Goal: Task Accomplishment & Management: Complete application form

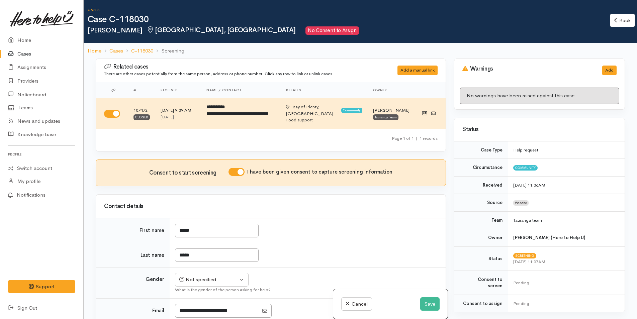
scroll to position [335, 0]
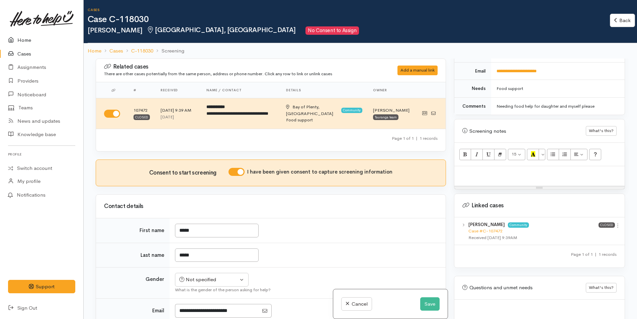
click at [19, 38] on link "Home" at bounding box center [41, 40] width 83 height 14
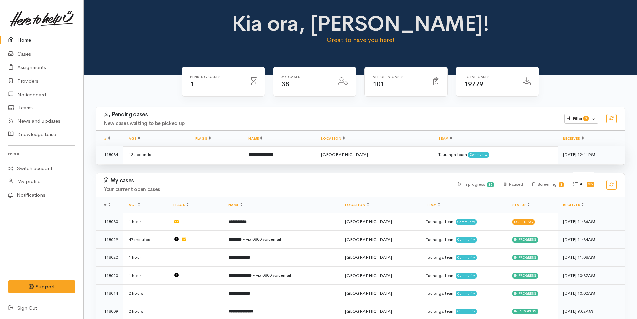
click at [311, 158] on td "**********" at bounding box center [279, 155] width 73 height 18
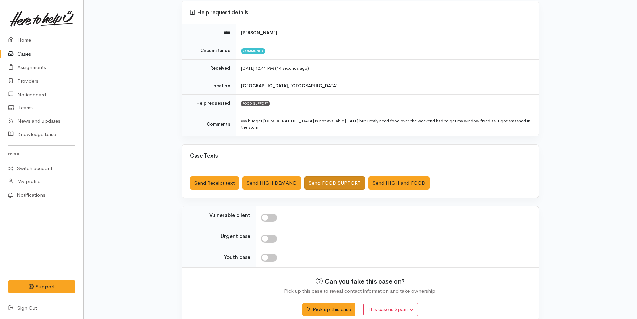
scroll to position [61, 0]
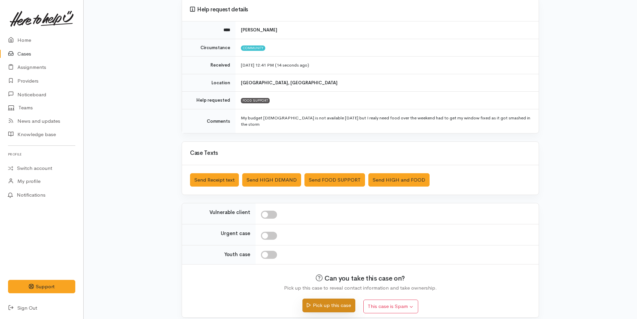
click at [333, 299] on button "Pick up this case" at bounding box center [329, 306] width 53 height 14
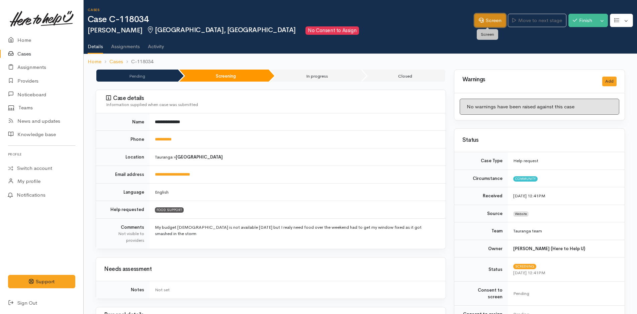
click at [485, 20] on link "Screen" at bounding box center [490, 21] width 31 height 14
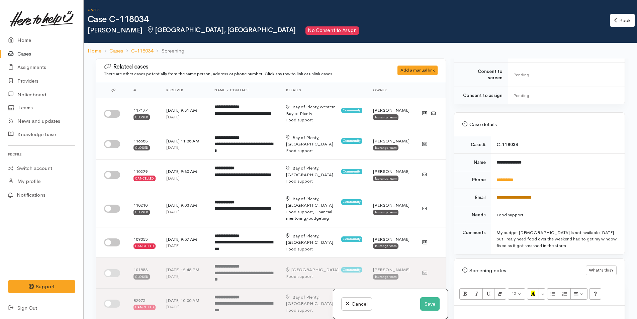
scroll to position [207, 0]
drag, startPoint x: 505, startPoint y: 177, endPoint x: 485, endPoint y: 180, distance: 19.6
click at [485, 180] on tr "**********" at bounding box center [540, 182] width 170 height 18
copy tr "**********"
click at [113, 112] on input "checkbox" at bounding box center [112, 114] width 16 height 8
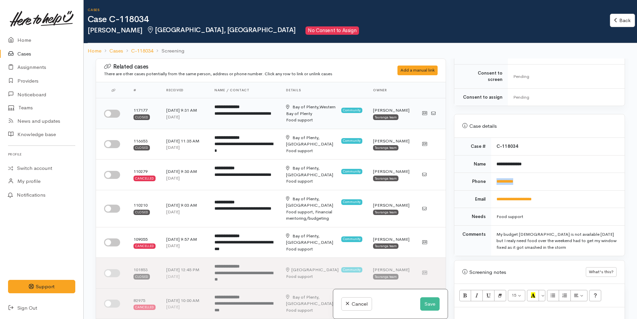
checkbox input "true"
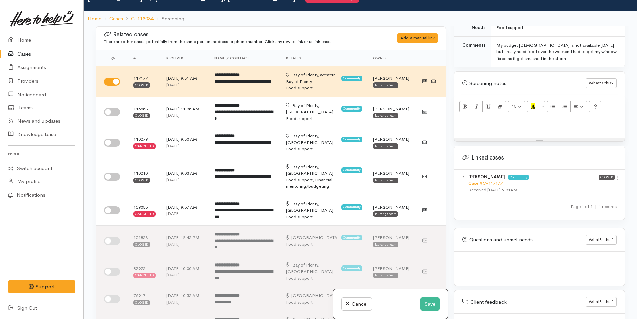
scroll to position [59, 0]
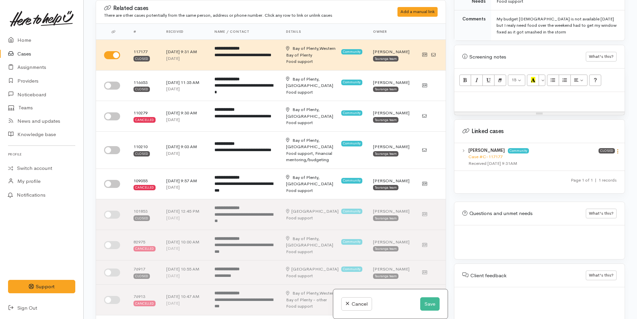
click at [617, 149] on icon at bounding box center [618, 152] width 6 height 6
click at [580, 159] on link "View case" at bounding box center [594, 164] width 53 height 10
click at [472, 95] on p at bounding box center [540, 99] width 164 height 8
paste div
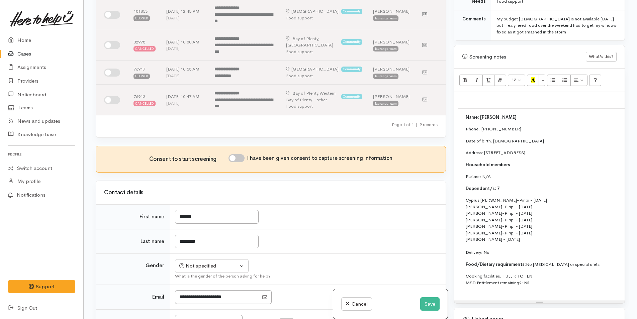
scroll to position [201, 0]
click at [241, 157] on input "I have been given consent to capture screening information" at bounding box center [237, 158] width 16 height 8
checkbox input "true"
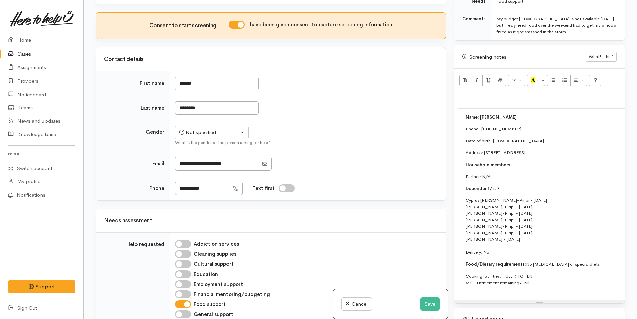
scroll to position [335, 0]
click at [208, 131] on div "Not specified" at bounding box center [208, 132] width 59 height 8
click at [198, 166] on span "[DEMOGRAPHIC_DATA]" at bounding box center [216, 168] width 57 height 8
select select "Female"
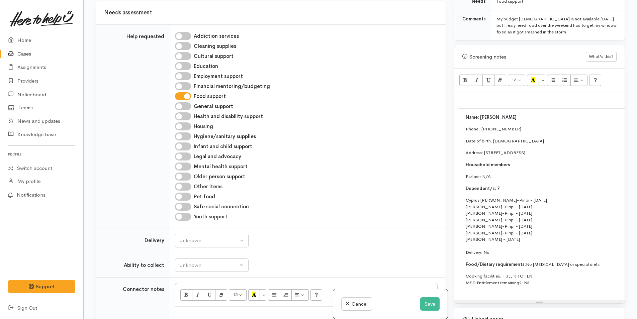
scroll to position [603, 0]
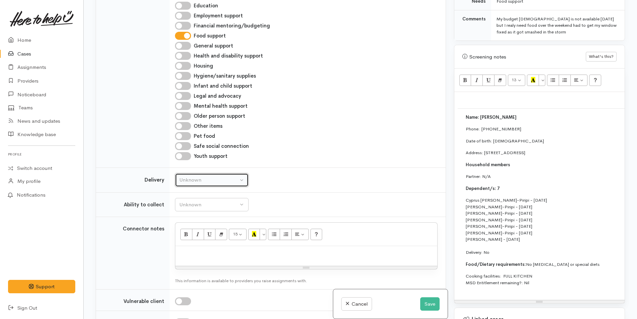
click at [201, 184] on button "Unknown" at bounding box center [212, 180] width 74 height 14
click at [189, 243] on span "No" at bounding box center [186, 243] width 7 height 8
select select "1"
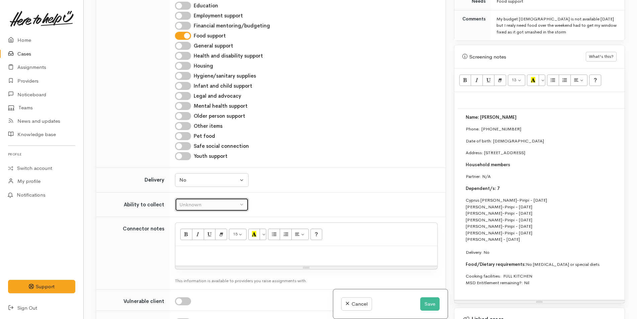
click at [203, 204] on div "Unknown" at bounding box center [208, 205] width 59 height 8
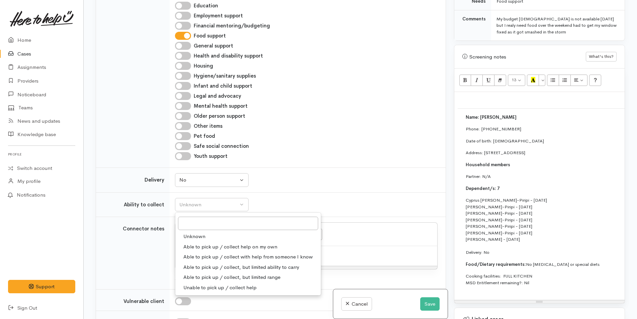
click at [203, 246] on span "Able to pick up / collect help on my own" at bounding box center [230, 247] width 94 height 8
select select "2"
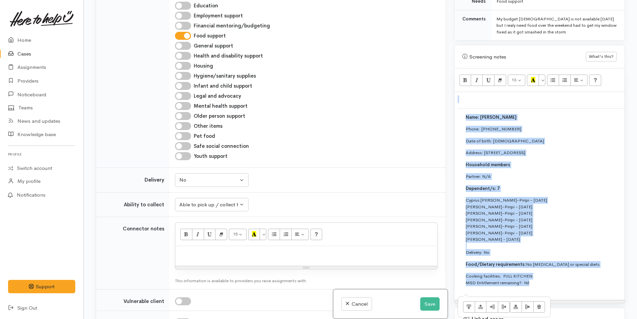
drag, startPoint x: 544, startPoint y: 280, endPoint x: 454, endPoint y: 110, distance: 192.1
click at [455, 110] on div "Name: Carrie Matkovich Phone:  0211861759 Date of birth: 20/10/1987 Address: 13…" at bounding box center [540, 196] width 170 height 208
copy div "Name: Carrie Matkovich Phone:  0211861759 Date of birth: 20/10/1987 Address: 13…"
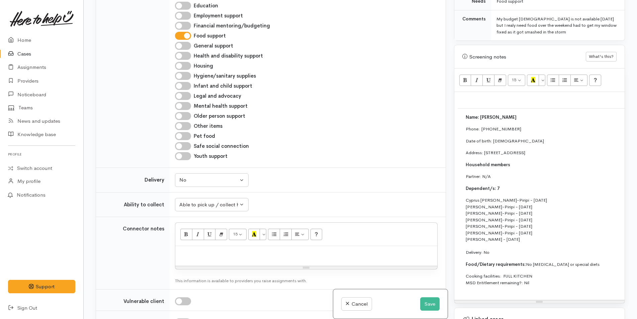
click at [206, 255] on p at bounding box center [306, 254] width 255 height 8
paste div
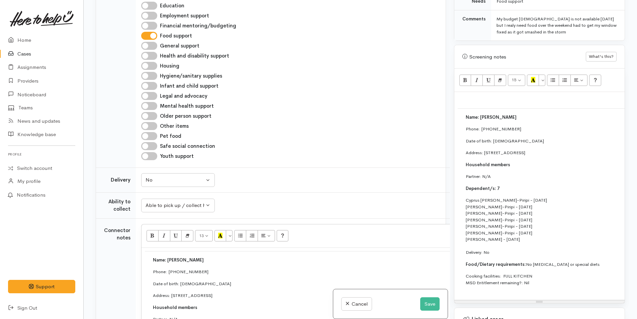
scroll to position [717, 0]
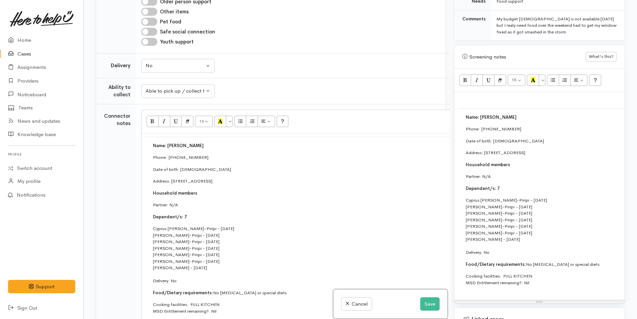
click at [285, 66] on div "Unknown Delivery needed Delivery preferred No No Unknown Delivery needed Delive…" at bounding box center [319, 66] width 357 height 14
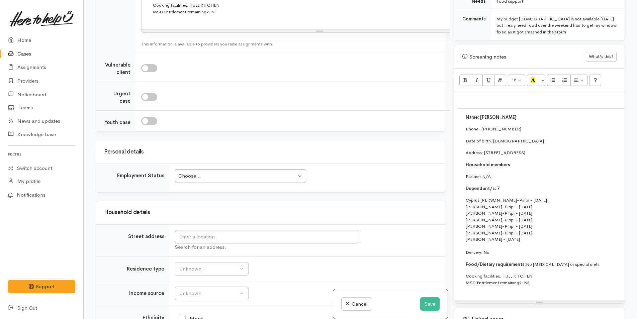
scroll to position [1018, 0]
drag, startPoint x: 209, startPoint y: 182, endPoint x: 214, endPoint y: 178, distance: 6.2
click at [209, 178] on div "Choose..." at bounding box center [237, 175] width 118 height 8
drag, startPoint x: 590, startPoint y: 146, endPoint x: 485, endPoint y: 145, distance: 104.5
click at [485, 150] on p "Address: 13 Anglers Way, Ōmokoroa, New Zealand" at bounding box center [633, 153] width 334 height 7
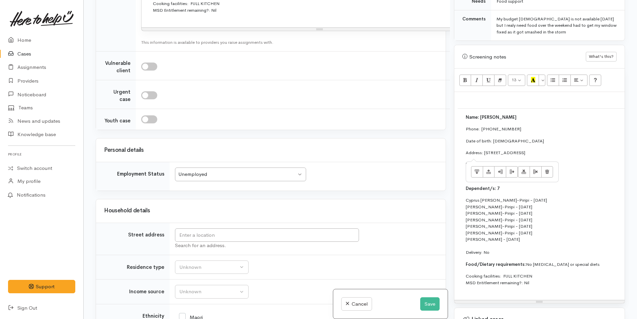
copy p "13 Anglers Way, Ōmokoroa, New Zealand"
click at [330, 242] on input "text" at bounding box center [267, 236] width 184 height 14
paste input "13 Anglers Way, Ōmokoroa, New Zealand"
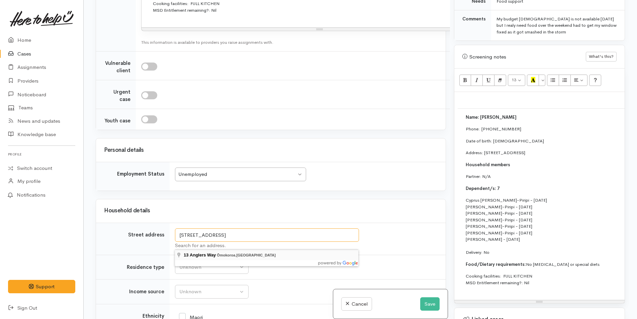
type input "13 Anglers Way, Ōmokoroa, New Zealand"
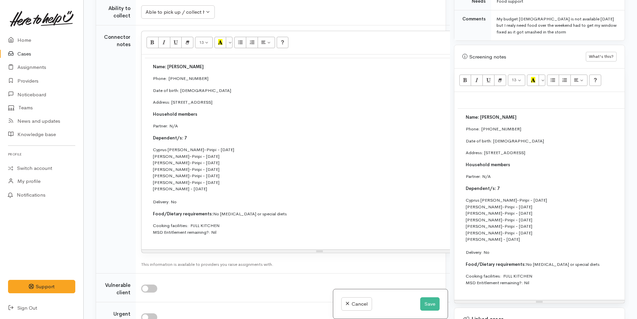
scroll to position [1189, 0]
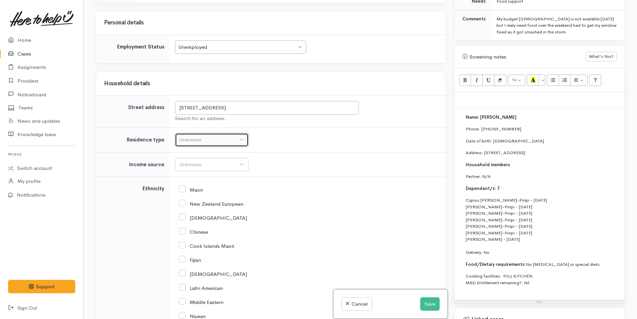
click at [210, 144] on div "Unknown" at bounding box center [208, 140] width 59 height 8
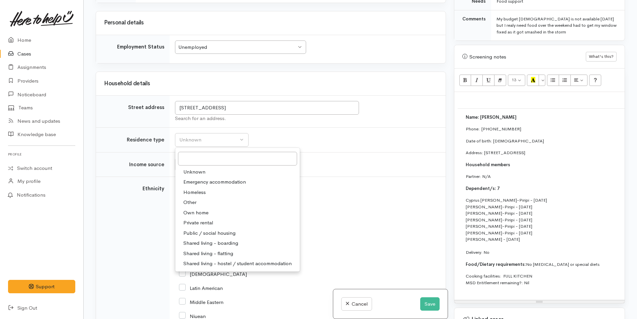
click at [214, 220] on link "Private rental" at bounding box center [237, 223] width 125 height 10
select select "2"
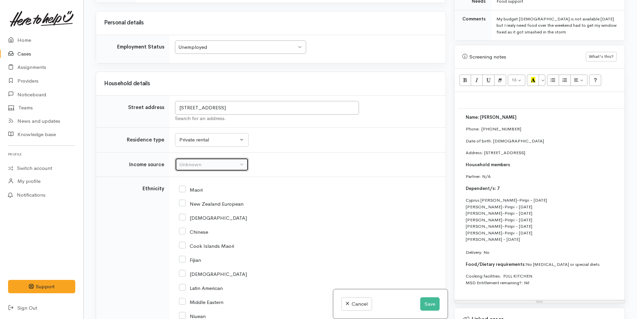
click at [191, 166] on div "Unknown" at bounding box center [208, 165] width 59 height 8
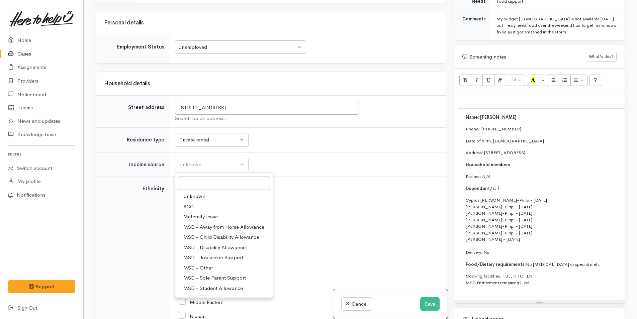
click at [219, 276] on span "MSD - Sole Parent Support" at bounding box center [214, 279] width 63 height 8
select select "7"
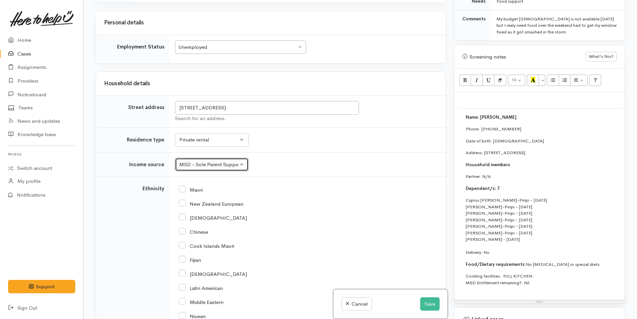
scroll to position [1290, 0]
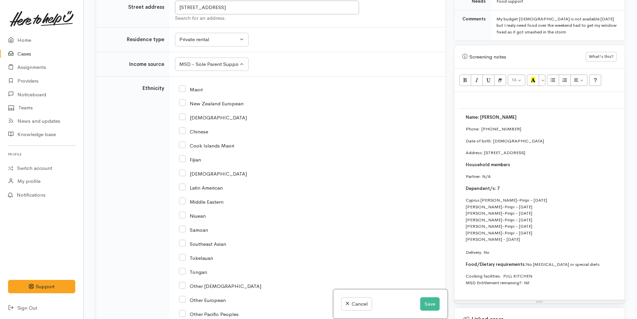
click at [184, 103] on input "New Zealand European" at bounding box center [211, 103] width 65 height 6
checkbox input "true"
click at [182, 90] on input "Maori" at bounding box center [191, 89] width 24 height 6
checkbox input "true"
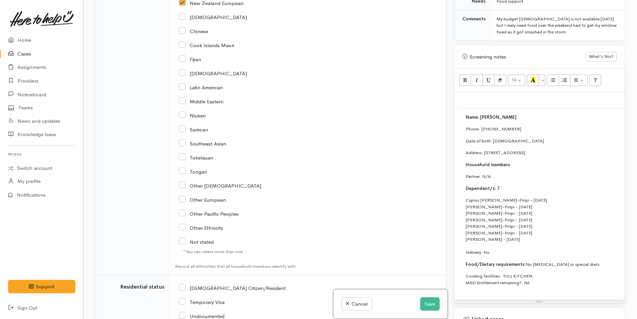
scroll to position [1490, 0]
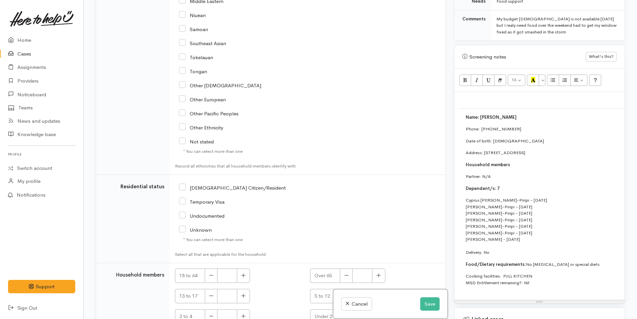
click at [182, 187] on input "NZ Citizen/Resident" at bounding box center [232, 187] width 107 height 6
checkbox input "true"
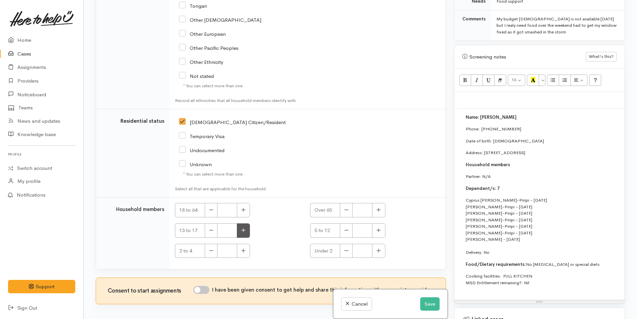
scroll to position [1589, 0]
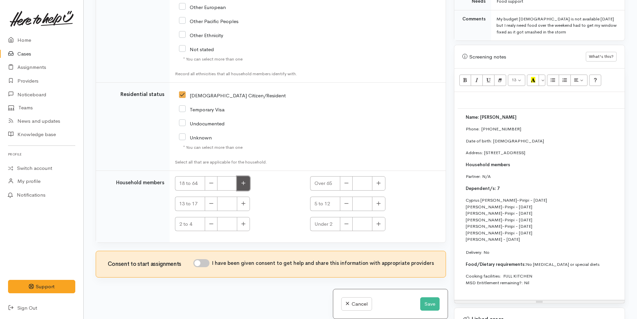
click at [246, 176] on button "button" at bounding box center [243, 183] width 13 height 14
type input "1"
click at [206, 259] on input "I have been given consent to get help and share this information with appropria…" at bounding box center [202, 263] width 16 height 8
checkbox input "true"
click at [243, 202] on icon "button" at bounding box center [244, 204] width 4 height 4
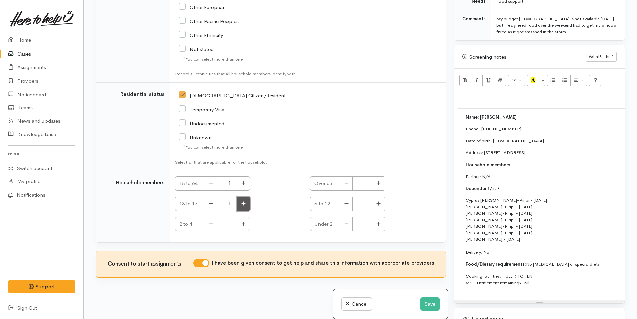
click at [243, 201] on icon "button" at bounding box center [243, 203] width 4 height 5
type input "4"
click at [378, 201] on icon "button" at bounding box center [379, 203] width 4 height 5
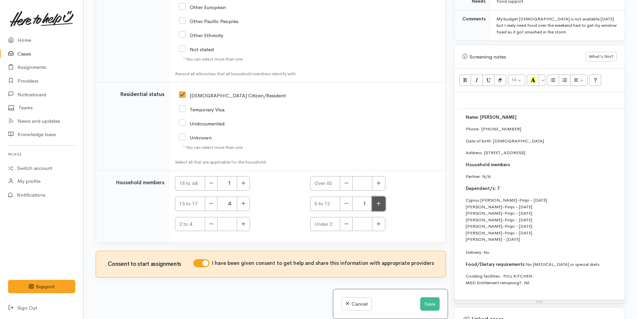
click at [378, 201] on icon "button" at bounding box center [379, 203] width 4 height 5
type input "2"
click at [243, 222] on icon "button" at bounding box center [244, 224] width 4 height 4
type input "1"
click at [435, 304] on button "Save" at bounding box center [429, 305] width 19 height 14
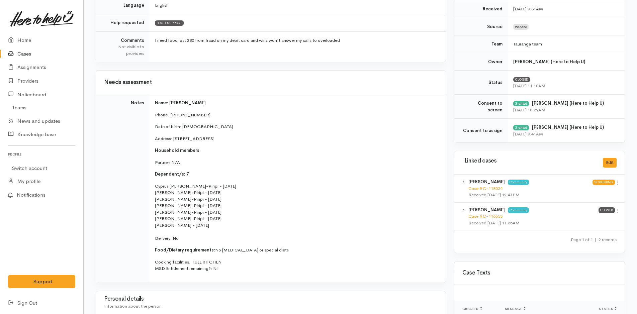
scroll to position [201, 0]
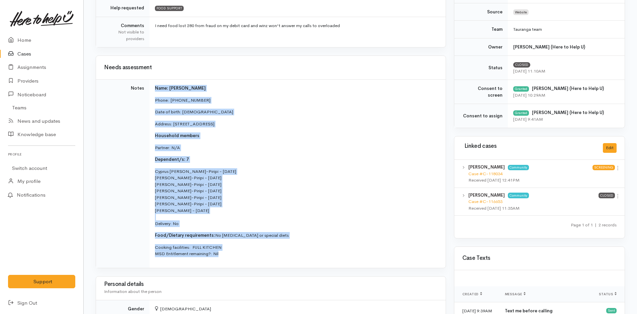
drag, startPoint x: 226, startPoint y: 254, endPoint x: 144, endPoint y: 83, distance: 190.6
click at [144, 83] on tr "Notes Name: Carrie Matkovich Phone:  0211861759 Date of birth: 20/10/1987 Addre…" at bounding box center [271, 174] width 350 height 188
copy tr "Name: Carrie Matkovich Phone:  0211861759 Date of birth: 20/10/1987 Address: 13…"
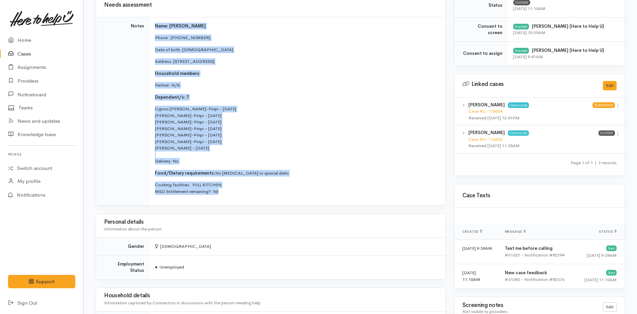
scroll to position [402, 0]
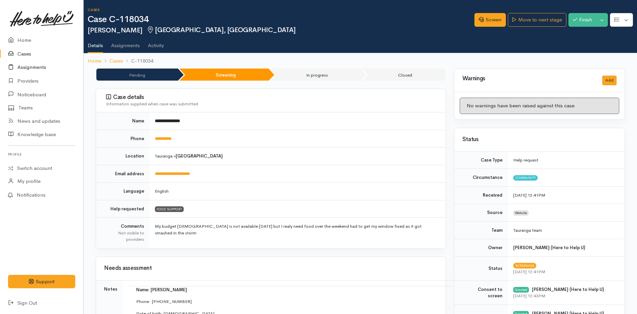
click at [30, 63] on link "Assignments" at bounding box center [41, 68] width 83 height 14
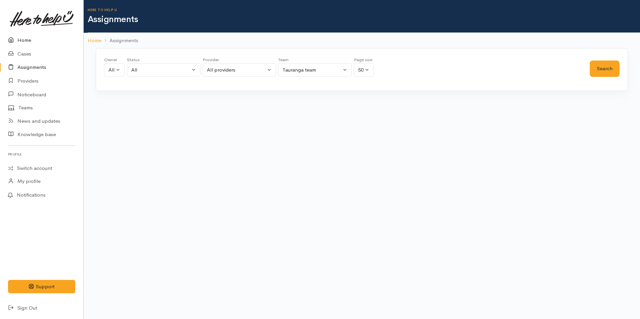
click at [23, 39] on link "Home" at bounding box center [41, 40] width 83 height 14
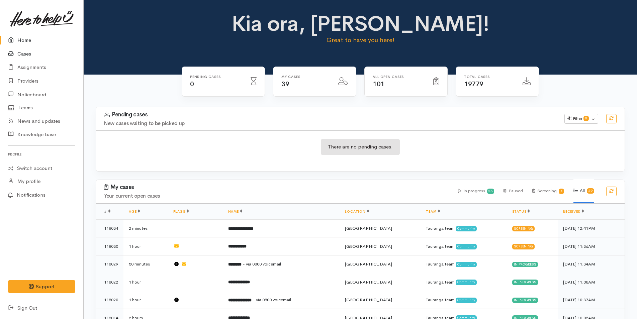
click at [22, 52] on link "Cases" at bounding box center [41, 54] width 83 height 14
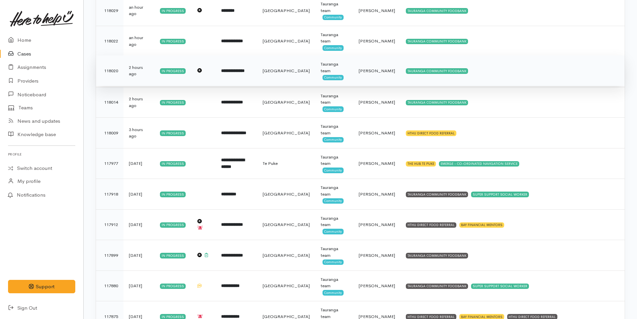
scroll to position [134, 0]
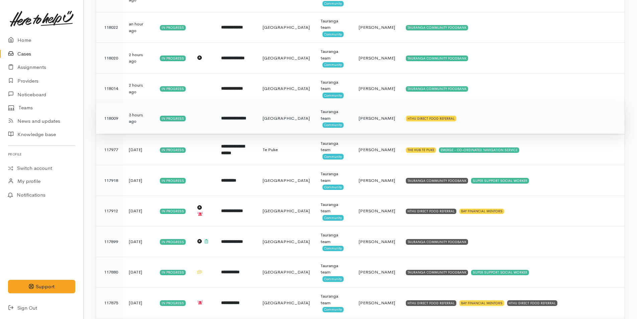
click at [232, 119] on b "**********" at bounding box center [233, 118] width 25 height 4
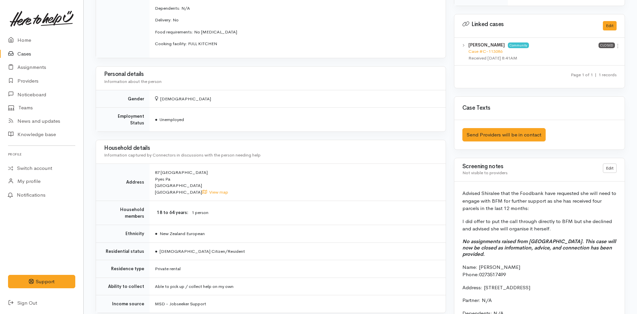
scroll to position [368, 0]
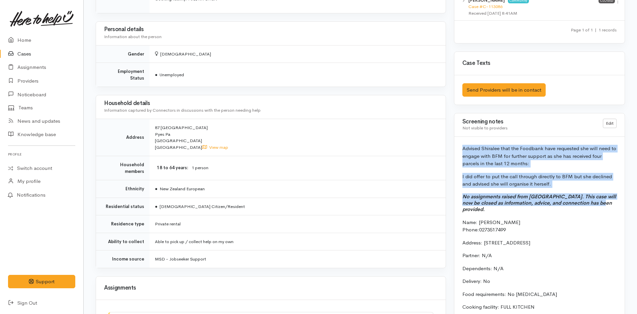
drag, startPoint x: 606, startPoint y: 203, endPoint x: 461, endPoint y: 148, distance: 154.8
click at [461, 148] on div "Advised Shiralee that the Foodbank have requested she will need to engage with …" at bounding box center [540, 244] width 170 height 215
copy div "Advised Shiralee that the Foodbank have requested she will need to engage with …"
click at [23, 40] on link "Home" at bounding box center [41, 40] width 83 height 14
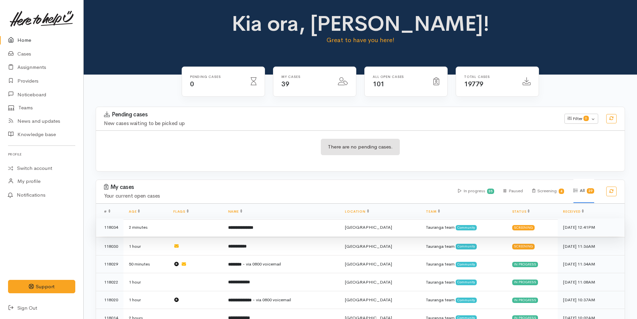
click at [266, 230] on td "**********" at bounding box center [281, 228] width 117 height 18
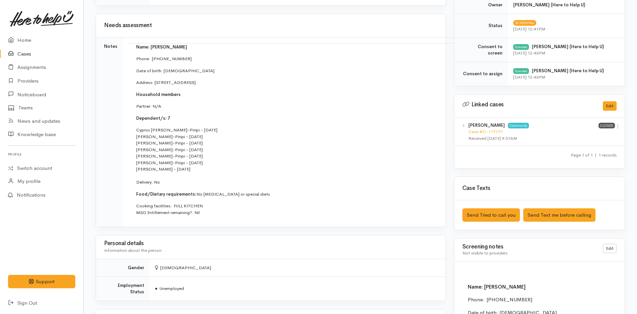
scroll to position [301, 0]
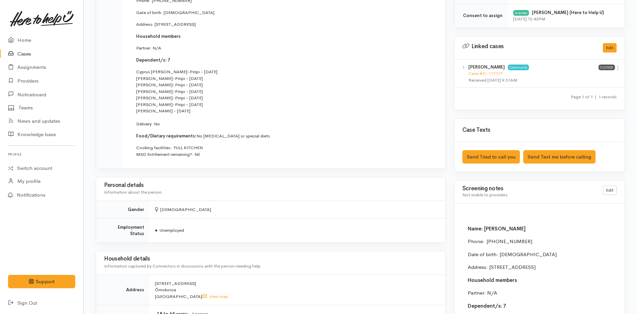
click at [488, 213] on p at bounding box center [540, 216] width 154 height 8
click at [610, 190] on link "Edit" at bounding box center [610, 191] width 14 height 10
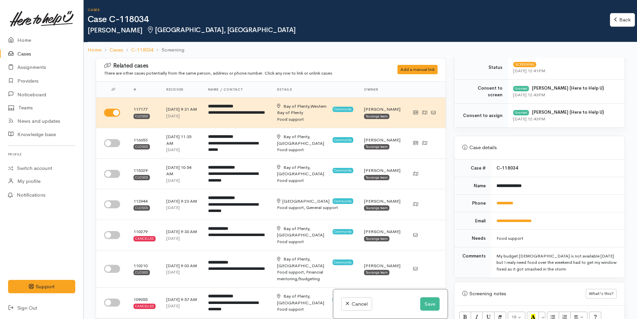
scroll to position [301, 0]
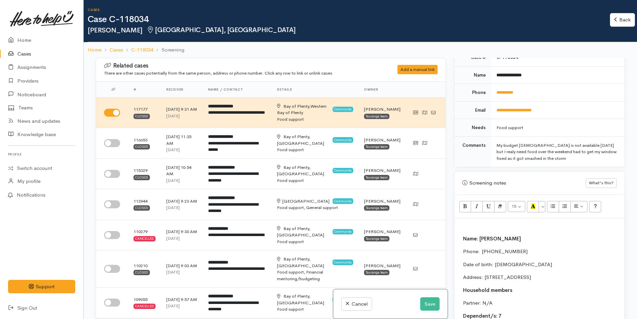
click at [468, 226] on p at bounding box center [540, 226] width 164 height 8
paste div
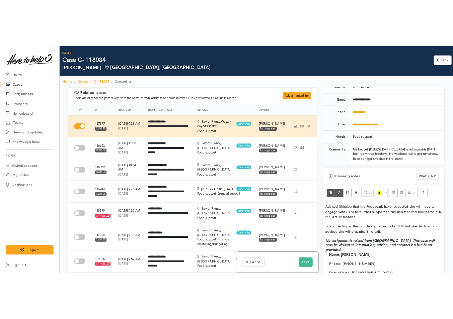
scroll to position [350, 0]
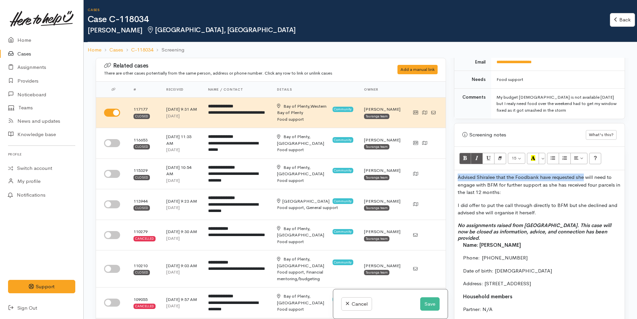
drag, startPoint x: 583, startPoint y: 177, endPoint x: 453, endPoint y: 179, distance: 129.6
click at [453, 179] on div "Warnings Add No warnings have been raised against this case Add Warning Title ●…" at bounding box center [539, 217] width 179 height 319
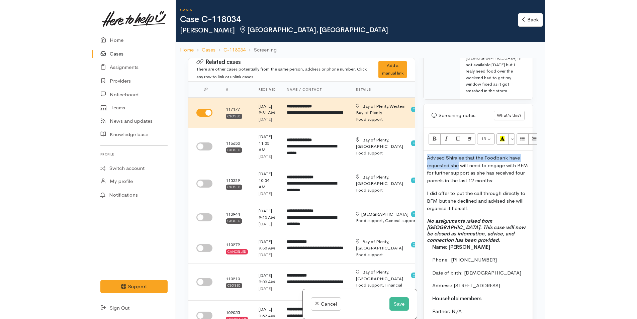
scroll to position [369, 0]
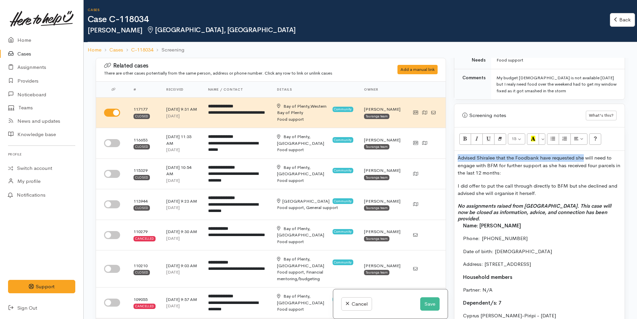
click at [583, 159] on p "Advised Shiralee that the Foodbank have requested she will need to engage with …" at bounding box center [540, 165] width 164 height 23
drag, startPoint x: 584, startPoint y: 158, endPoint x: 458, endPoint y: 160, distance: 125.2
click at [458, 160] on p "Advised Shiralee that the Foodbank have requested she will need to engage with …" at bounding box center [540, 165] width 164 height 23
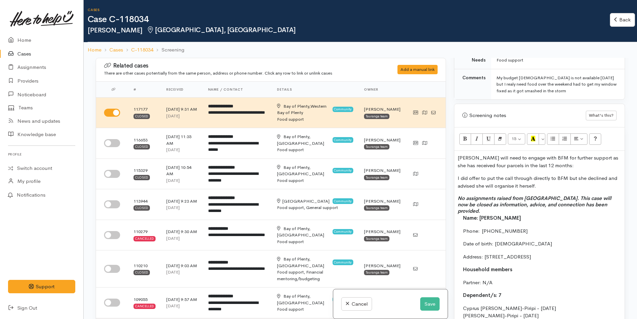
click at [598, 204] on p "No assignments raised from HTHU. This case will now be closed as information, a…" at bounding box center [540, 204] width 164 height 19
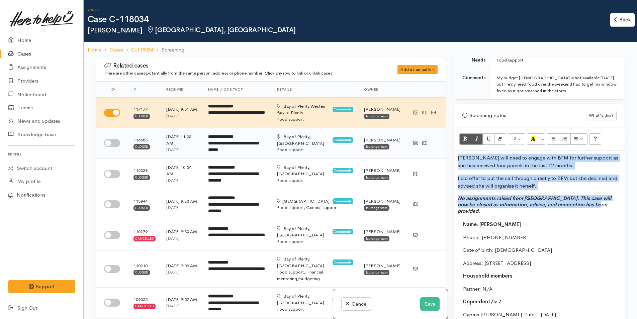
drag, startPoint x: 593, startPoint y: 203, endPoint x: 426, endPoint y: 154, distance: 174.1
click at [426, 154] on div "Related cases There are other cases potentially from the same person, address o…" at bounding box center [361, 217] width 538 height 319
copy div "Carrie will need to engage with BFM for further support as she has received fou…"
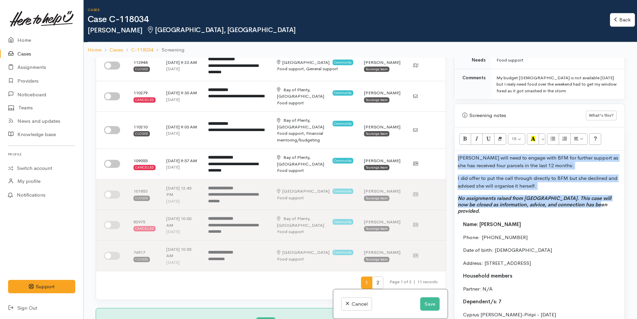
scroll to position [201, 0]
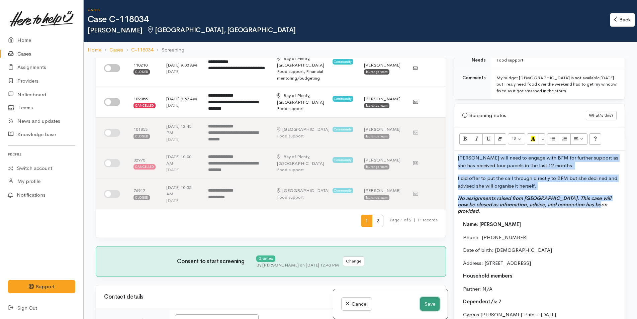
click at [432, 304] on button "Save" at bounding box center [429, 305] width 19 height 14
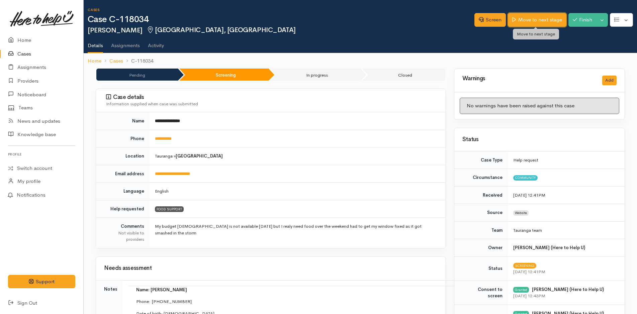
click at [522, 21] on link "Move to next stage" at bounding box center [537, 20] width 58 height 14
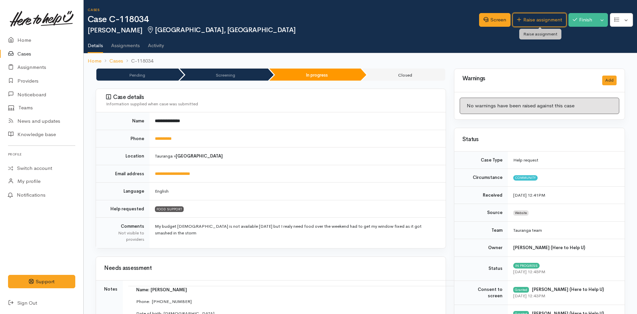
click at [529, 19] on link "Raise assignment" at bounding box center [540, 20] width 54 height 14
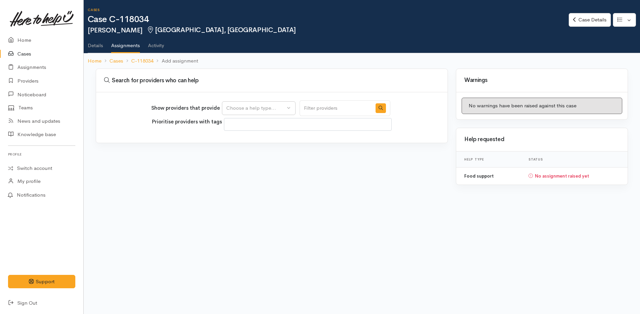
select select
click at [261, 107] on div "Choose a help type..." at bounding box center [255, 108] width 59 height 8
click at [248, 138] on span "Food support" at bounding box center [245, 141] width 31 height 8
select select "3"
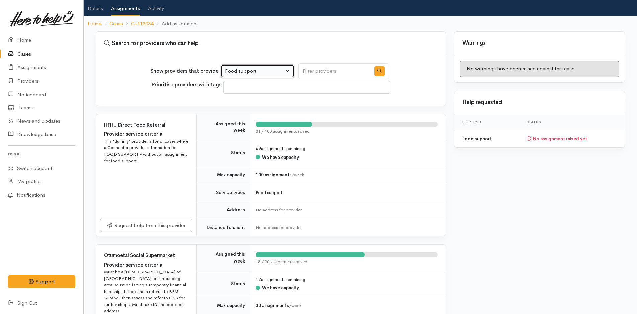
scroll to position [134, 0]
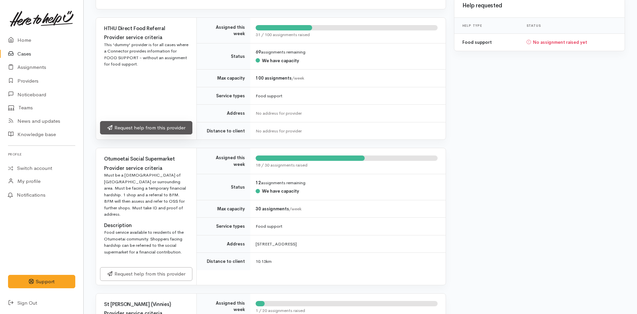
click at [187, 133] on link "Request help from this provider" at bounding box center [146, 128] width 92 height 14
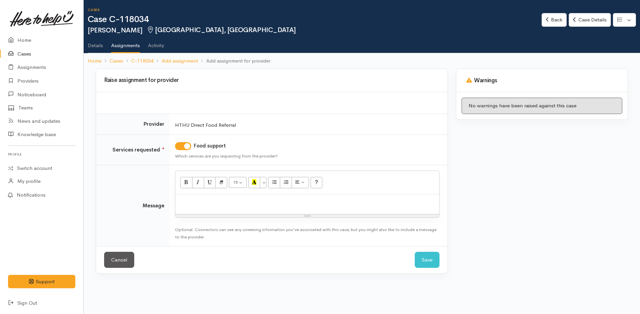
click at [227, 210] on div at bounding box center [307, 205] width 264 height 20
paste div
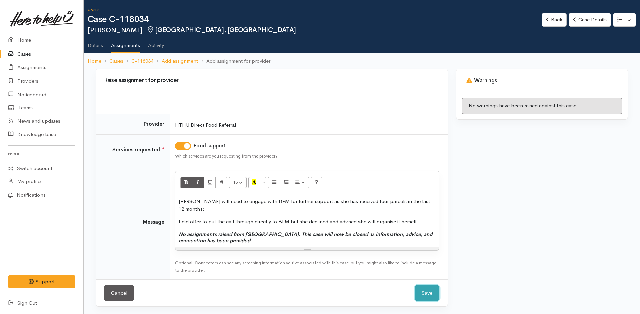
drag, startPoint x: 429, startPoint y: 283, endPoint x: 410, endPoint y: 274, distance: 20.7
click at [428, 285] on button "Save" at bounding box center [427, 293] width 25 height 16
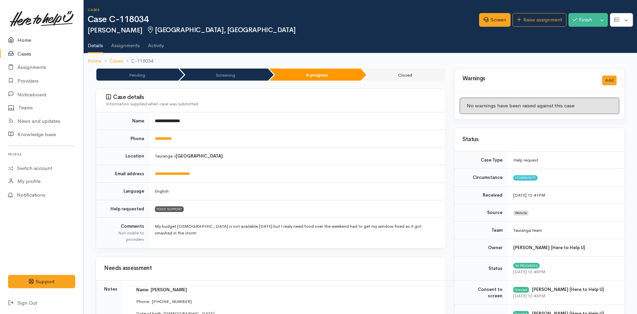
click at [24, 38] on link "Home" at bounding box center [41, 40] width 83 height 14
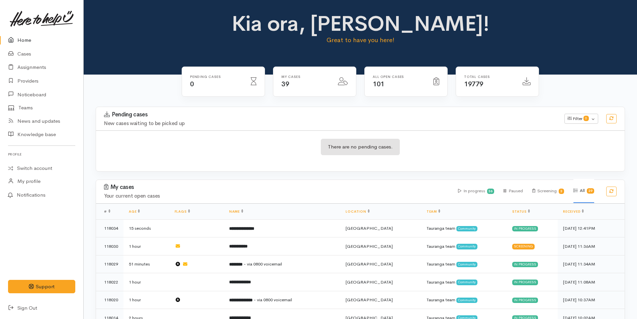
click at [26, 37] on link "Home" at bounding box center [41, 40] width 83 height 14
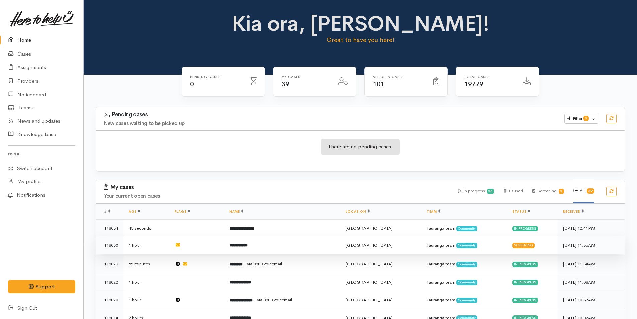
click at [259, 243] on td "**********" at bounding box center [282, 246] width 117 height 18
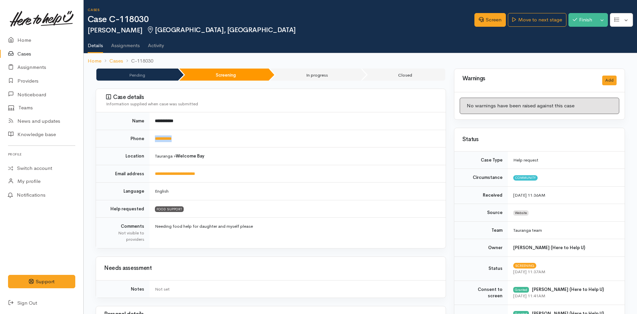
drag, startPoint x: 179, startPoint y: 137, endPoint x: 151, endPoint y: 139, distance: 28.2
click at [151, 139] on td "**********" at bounding box center [298, 139] width 296 height 18
copy link "**********"
click at [21, 35] on link "Home" at bounding box center [41, 40] width 83 height 14
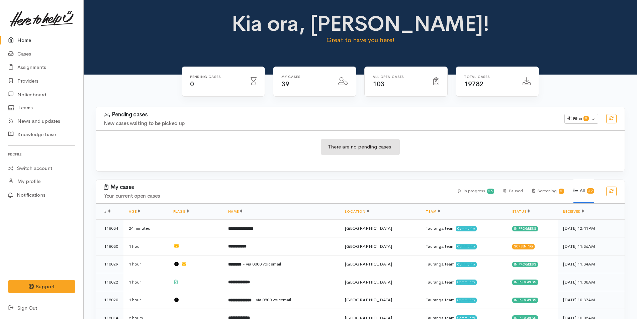
click at [176, 27] on div "Kia ora, Rachel! Great to have you here!" at bounding box center [361, 31] width 538 height 39
click at [160, 39] on div "Kia ora, Rachel! Great to have you here!" at bounding box center [361, 31] width 538 height 39
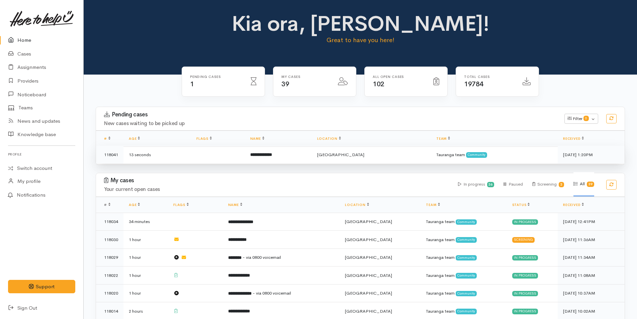
click at [293, 157] on td "**********" at bounding box center [278, 155] width 67 height 18
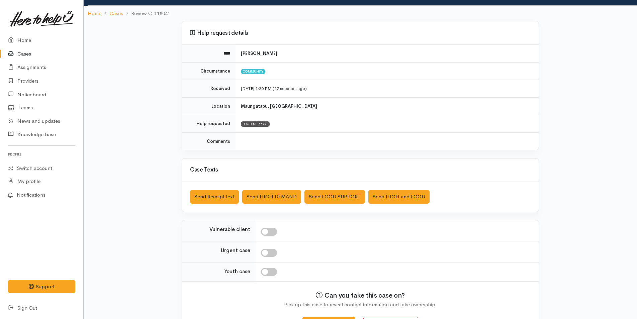
scroll to position [61, 0]
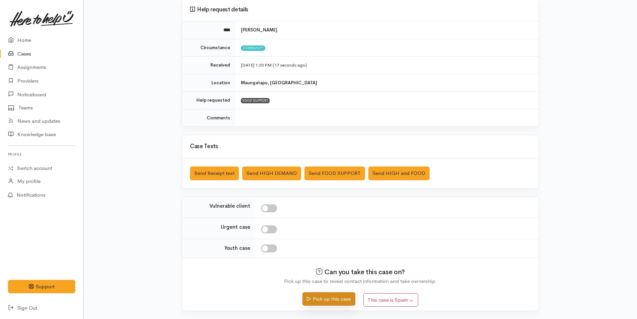
click at [334, 298] on button "Pick up this case" at bounding box center [329, 300] width 53 height 14
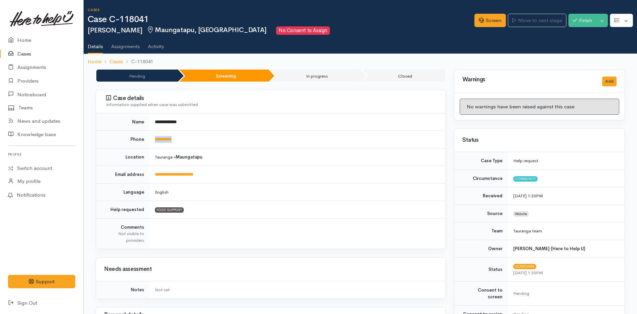
drag, startPoint x: 184, startPoint y: 142, endPoint x: 152, endPoint y: 140, distance: 32.3
click at [152, 142] on td "**********" at bounding box center [298, 140] width 296 height 18
copy link "**********"
click at [490, 17] on link "Screen" at bounding box center [490, 21] width 31 height 14
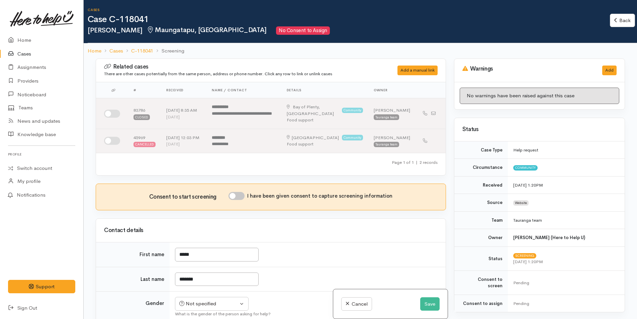
click at [242, 197] on input "I have been given consent to capture screening information" at bounding box center [237, 196] width 16 height 8
checkbox input "true"
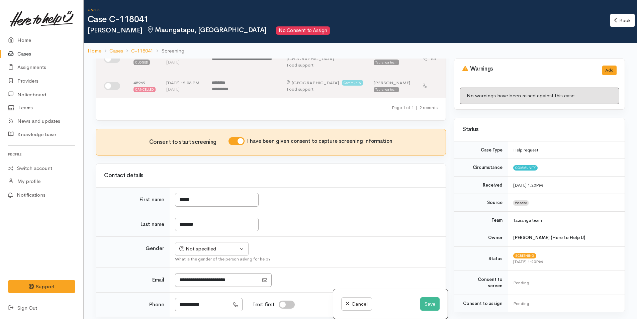
scroll to position [134, 0]
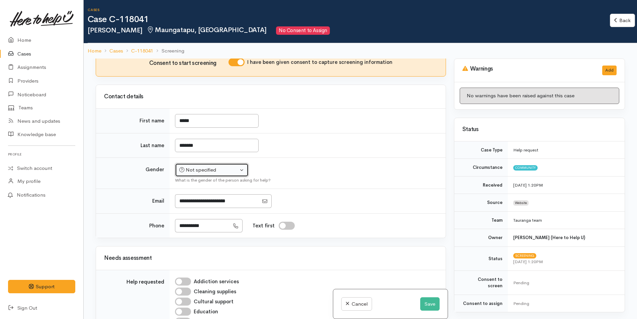
click at [203, 169] on div "Not specified" at bounding box center [208, 170] width 59 height 8
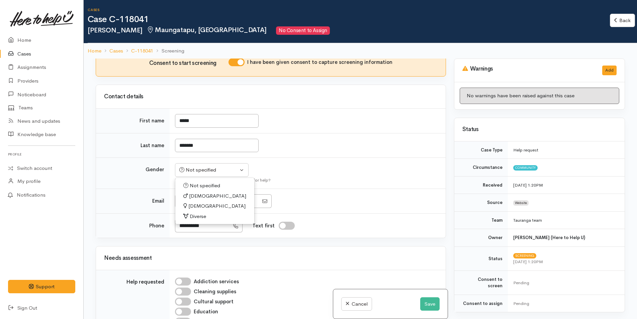
click at [198, 206] on span "Female" at bounding box center [216, 207] width 57 height 8
select select "Female"
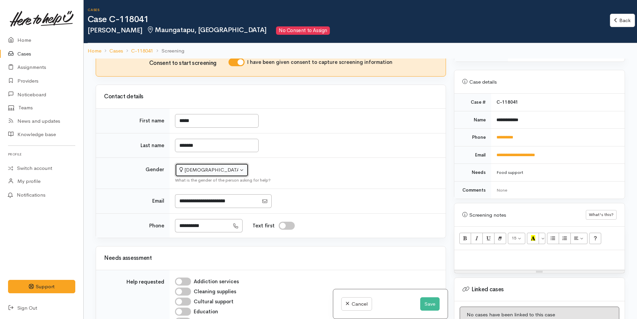
scroll to position [301, 0]
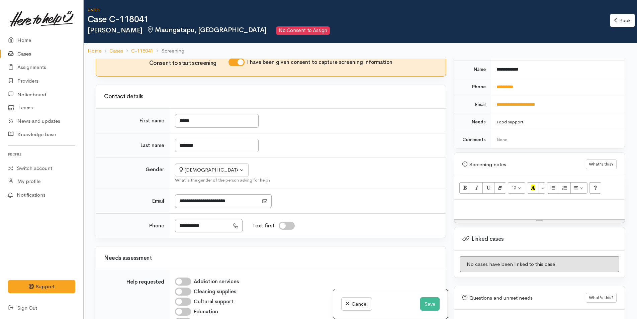
click at [493, 203] on p at bounding box center [540, 207] width 164 height 8
paste div
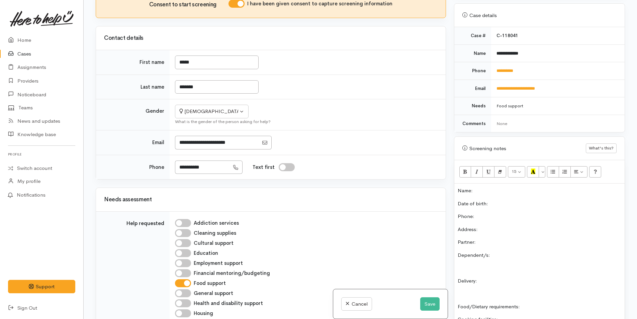
scroll to position [253, 0]
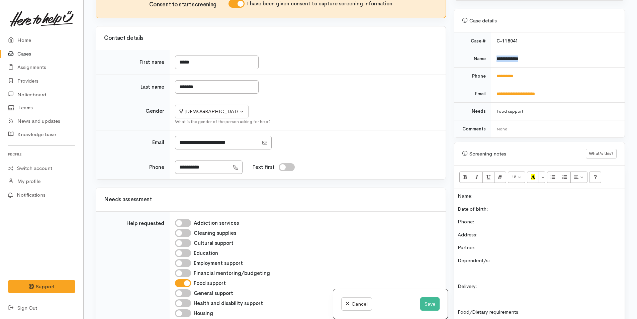
drag, startPoint x: 531, startPoint y: 52, endPoint x: 494, endPoint y: 57, distance: 37.2
click at [494, 57] on td "**********" at bounding box center [558, 59] width 134 height 18
copy b "**********"
click at [481, 193] on p "Name:" at bounding box center [540, 197] width 164 height 8
drag, startPoint x: 530, startPoint y: 71, endPoint x: 484, endPoint y: 76, distance: 45.5
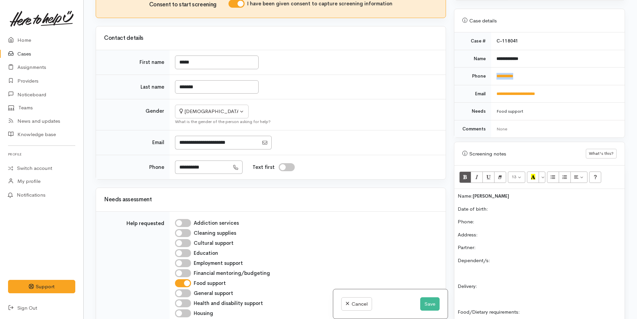
click at [484, 76] on tr "**********" at bounding box center [540, 77] width 170 height 18
copy tr "**********"
click at [487, 218] on p "Phone:" at bounding box center [540, 222] width 164 height 8
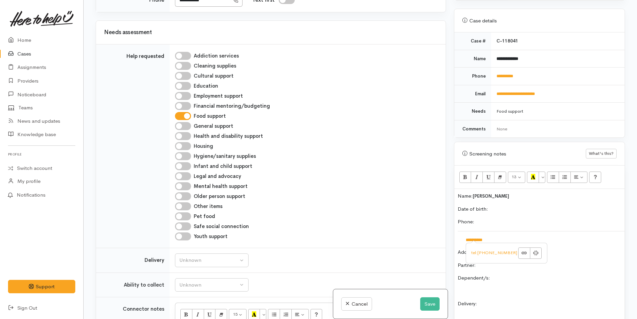
scroll to position [435, 0]
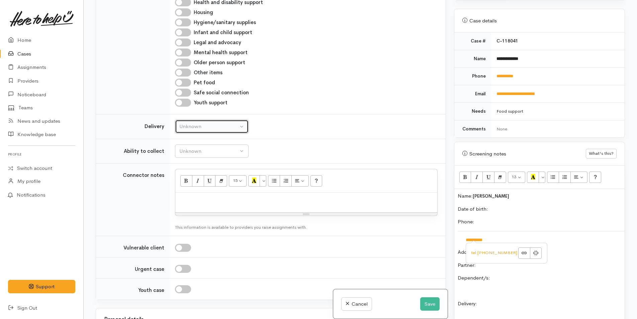
click at [204, 130] on div "Unknown" at bounding box center [208, 127] width 59 height 8
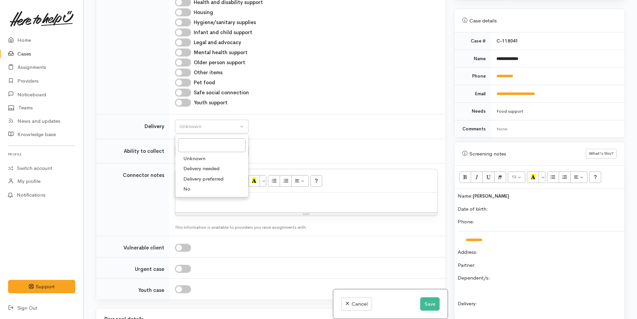
click at [192, 187] on link "No" at bounding box center [211, 189] width 73 height 10
select select "1"
click at [207, 148] on div "Unknown" at bounding box center [208, 152] width 59 height 8
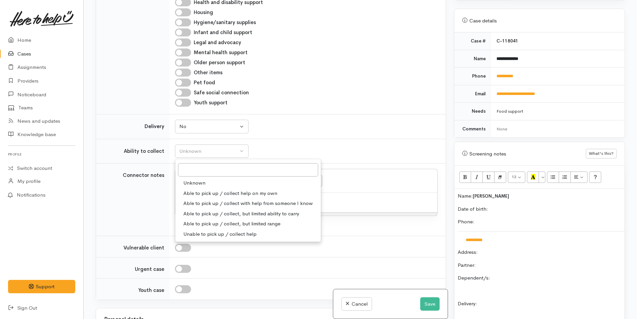
drag, startPoint x: 215, startPoint y: 194, endPoint x: 210, endPoint y: 201, distance: 8.1
click at [215, 194] on span "Able to pick up / collect help on my own" at bounding box center [230, 194] width 94 height 8
select select "2"
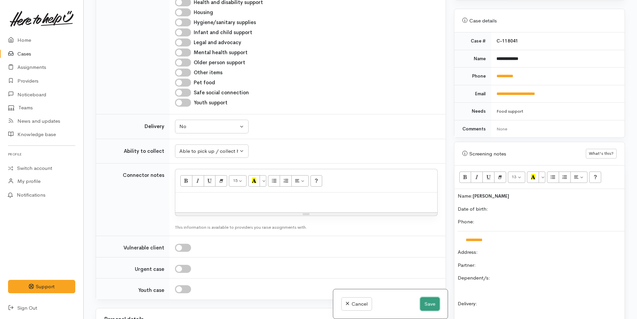
click at [436, 300] on button "Save" at bounding box center [429, 305] width 19 height 14
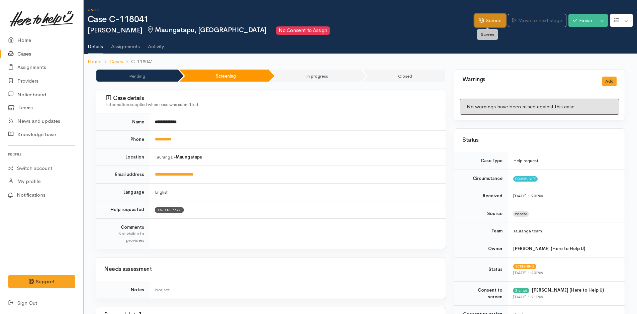
click at [491, 24] on link "Screen" at bounding box center [490, 21] width 31 height 14
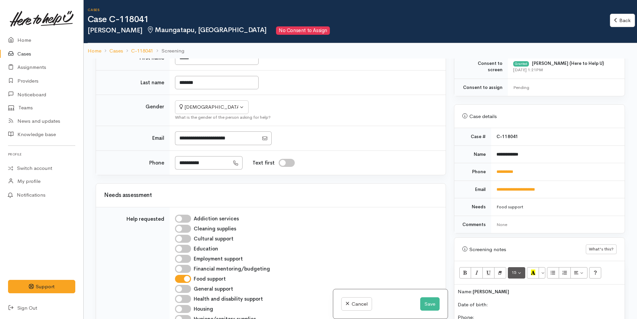
scroll to position [268, 0]
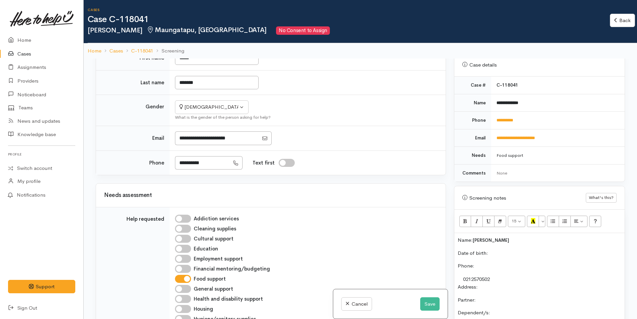
click at [507, 255] on p "Date of birth:" at bounding box center [540, 254] width 164 height 8
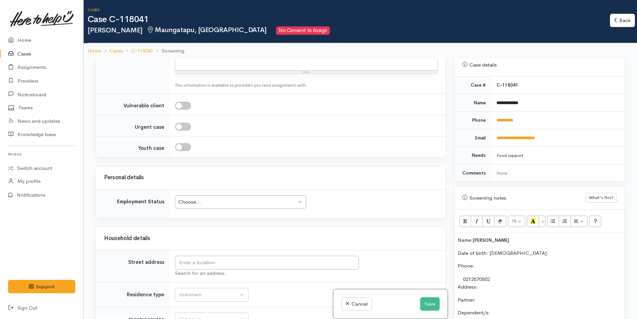
scroll to position [670, 0]
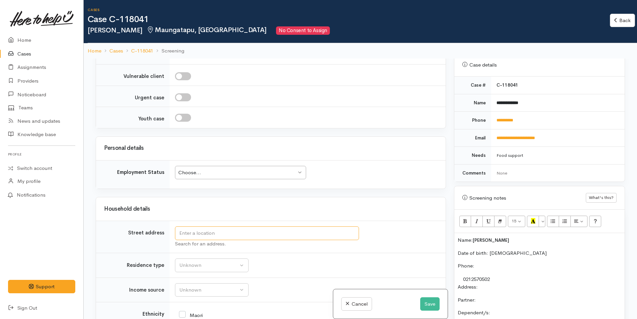
click at [248, 231] on input "text" at bounding box center [267, 234] width 184 height 14
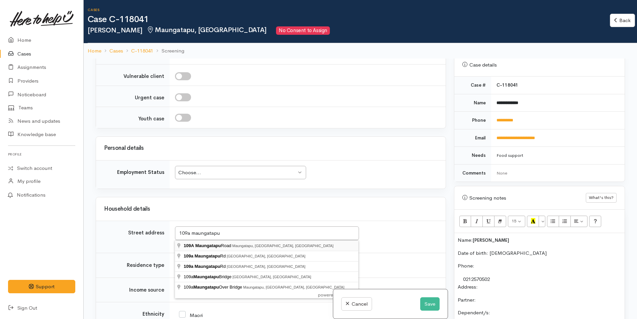
type input "109A Maungatapu Road, Maungatapu, Tauranga, New Zealand"
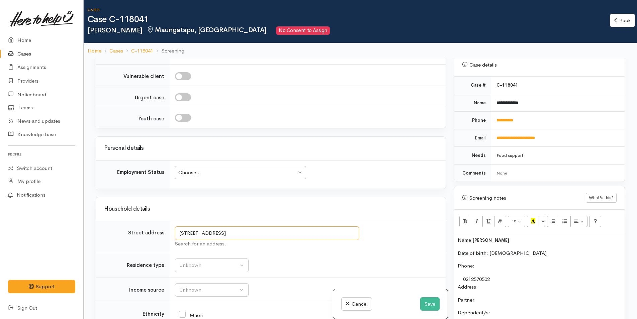
drag, startPoint x: 325, startPoint y: 232, endPoint x: 179, endPoint y: 243, distance: 146.0
click at [179, 243] on div "109A Maungatapu Road, Maungatapu, Tauranga, New Zealand Search for an address." at bounding box center [306, 237] width 263 height 21
click at [515, 284] on p "Address:" at bounding box center [540, 288] width 164 height 8
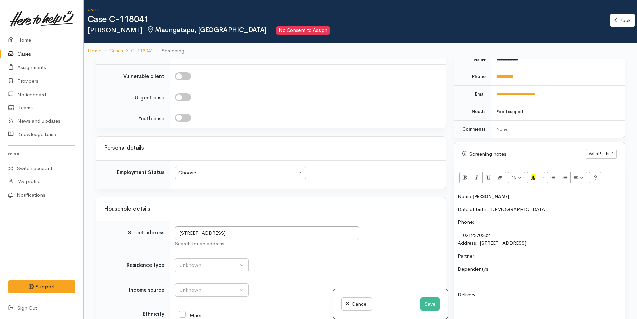
scroll to position [335, 0]
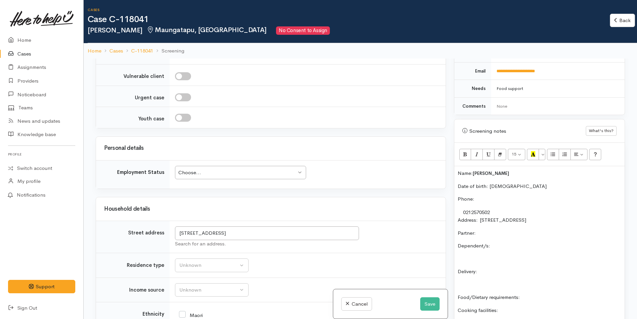
click at [500, 237] on p "Partner:" at bounding box center [540, 234] width 164 height 8
click at [521, 250] on p "Dependent/s:" at bounding box center [540, 246] width 164 height 8
drag, startPoint x: 517, startPoint y: 278, endPoint x: 511, endPoint y: 276, distance: 6.4
click at [515, 276] on p "Delivery:" at bounding box center [540, 272] width 164 height 8
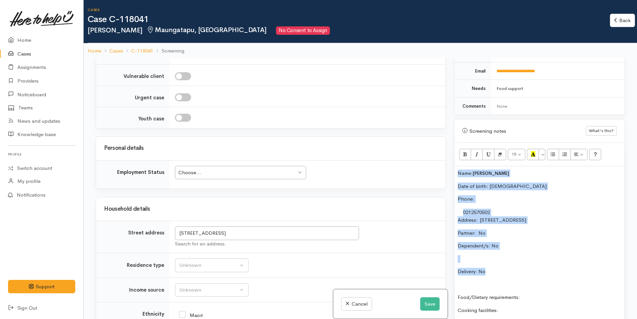
drag, startPoint x: 494, startPoint y: 279, endPoint x: 440, endPoint y: 170, distance: 121.1
click at [440, 170] on div "Related cases There are other cases potentially from the same person, address o…" at bounding box center [361, 218] width 538 height 319
copy div "Name: Betty Ahomiro Date of birth: 8/8/1970 Phone:  0212570502 Address:  109A M…"
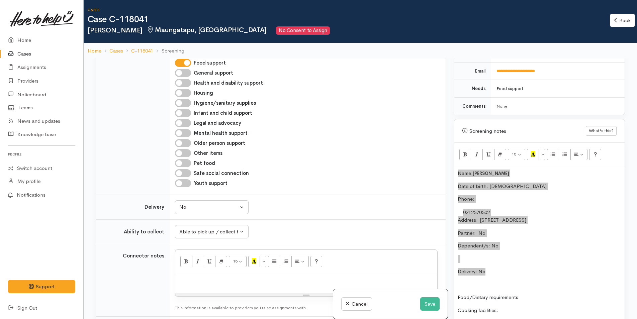
scroll to position [469, 0]
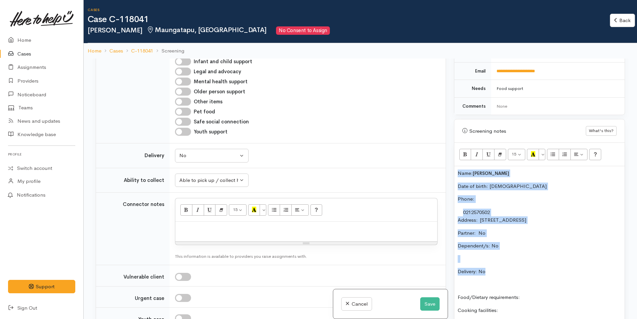
drag, startPoint x: 185, startPoint y: 113, endPoint x: 208, endPoint y: 122, distance: 24.2
click at [185, 113] on input "Pet food" at bounding box center [183, 112] width 16 height 8
checkbox input "true"
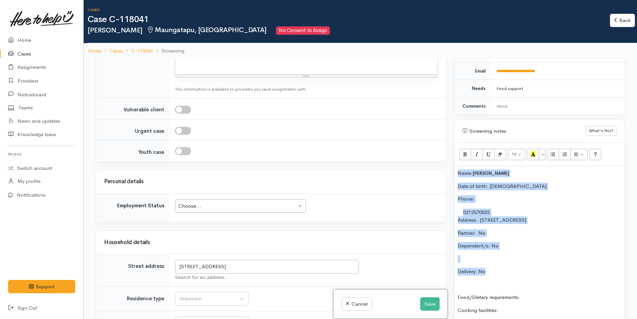
scroll to position [703, 0]
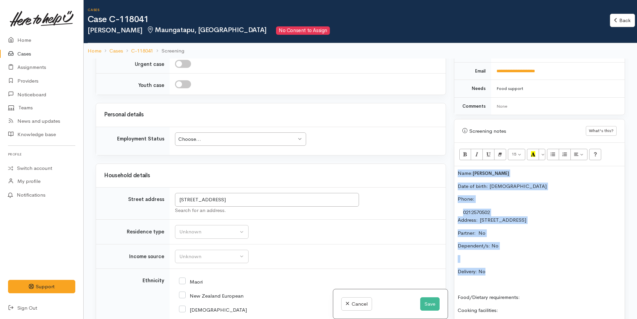
click at [252, 136] on div "Choose..." at bounding box center [237, 140] width 118 height 8
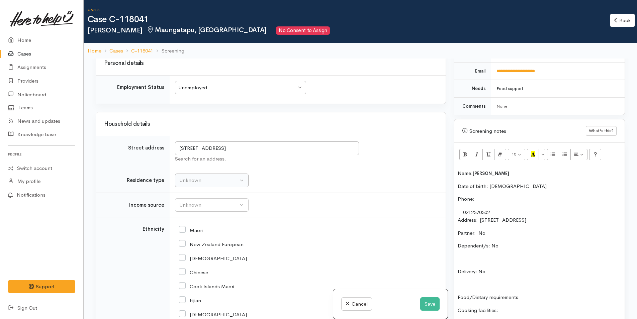
scroll to position [803, 0]
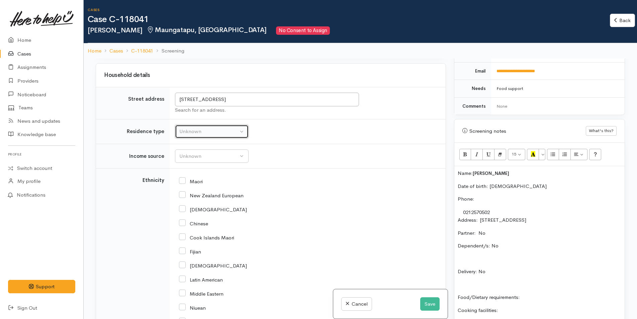
click at [196, 134] on div "Unknown" at bounding box center [208, 132] width 59 height 8
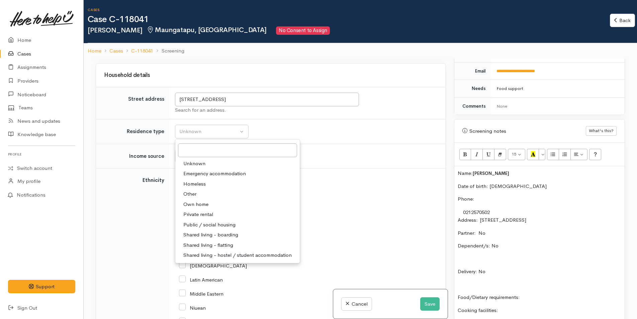
click at [204, 216] on span "Private rental" at bounding box center [198, 215] width 30 height 8
select select "2"
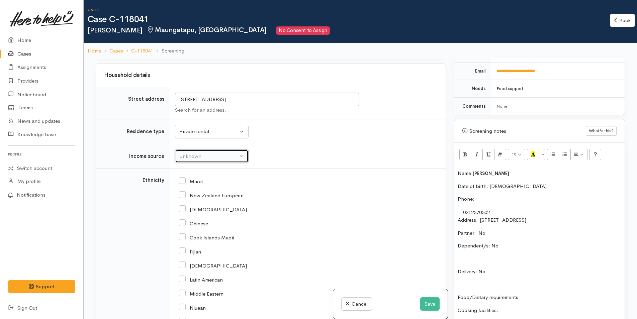
click at [216, 158] on div "Unknown" at bounding box center [208, 157] width 59 height 8
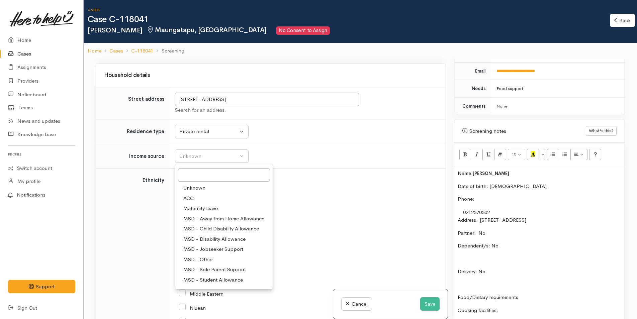
click at [215, 248] on span "MSD - Jobseeker Support" at bounding box center [213, 250] width 60 height 8
select select "4"
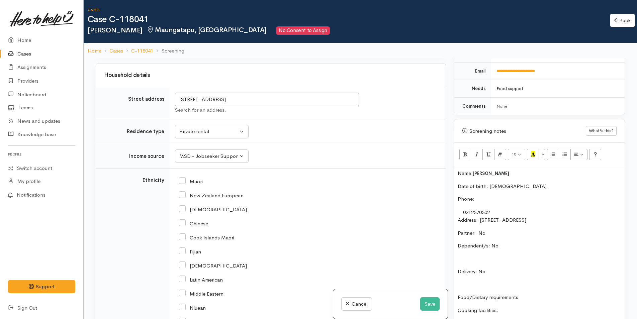
click at [184, 195] on input "New Zealand European" at bounding box center [211, 195] width 65 height 6
checkbox input "true"
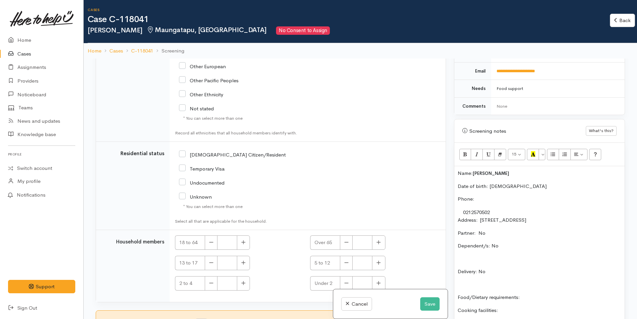
scroll to position [1130, 0]
click at [182, 152] on input "NZ Citizen/Resident" at bounding box center [232, 154] width 107 height 6
checkbox input "true"
drag, startPoint x: 241, startPoint y: 240, endPoint x: 278, endPoint y: 220, distance: 42.4
click at [242, 240] on button "button" at bounding box center [243, 242] width 13 height 14
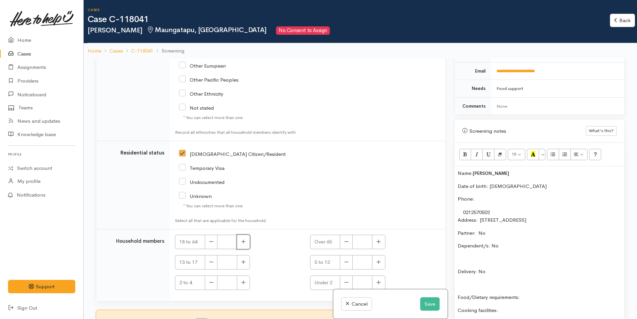
type input "1"
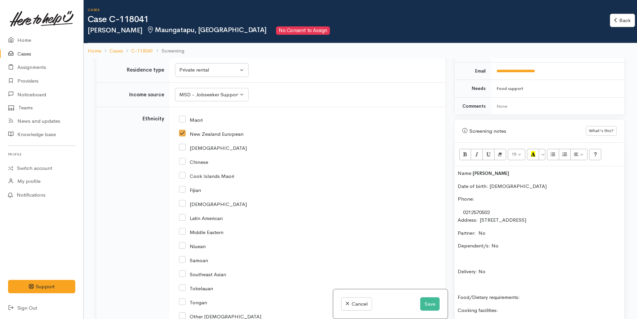
scroll to position [829, 0]
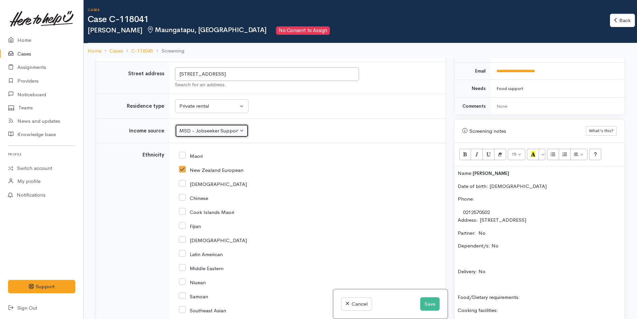
click at [199, 131] on div "MSD - Jobseeker Support" at bounding box center [208, 131] width 59 height 8
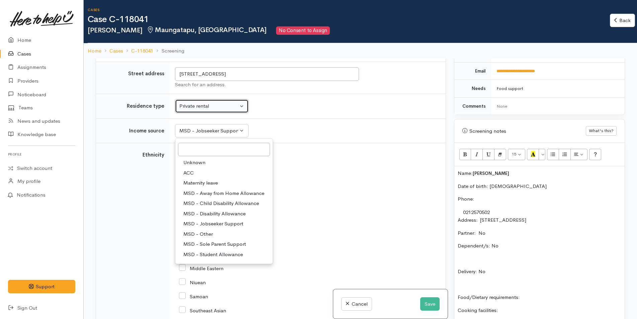
click at [210, 109] on div "Private rental" at bounding box center [208, 106] width 59 height 8
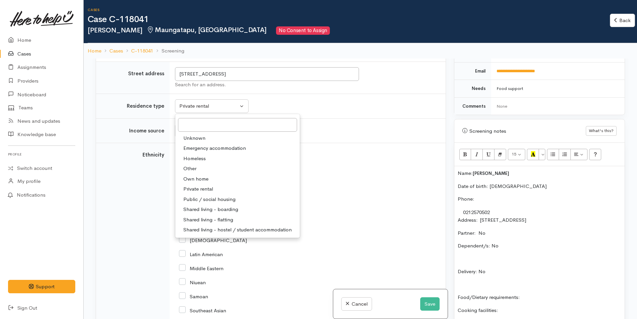
click at [221, 199] on span "Public / social housing" at bounding box center [209, 200] width 52 height 8
select select "3"
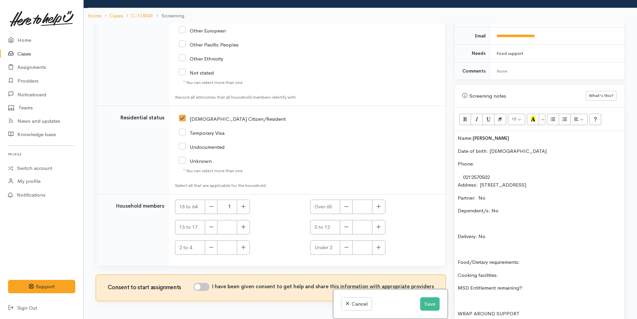
scroll to position [59, 0]
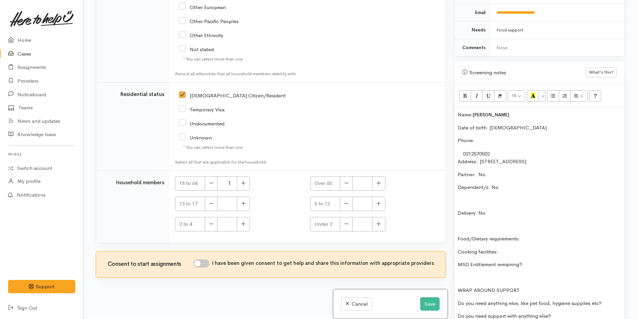
click at [203, 261] on input "I have been given consent to get help and share this information with appropria…" at bounding box center [202, 264] width 16 height 8
checkbox input "true"
click at [555, 243] on p "Food/Dietary requirements:" at bounding box center [540, 239] width 164 height 8
click at [516, 256] on p "Cooking facilities:" at bounding box center [540, 252] width 164 height 8
click at [572, 242] on div "Name: Betty Ahomiro Date of birth: 8/8/1970 Phone:  0212570502 Address:  109A M…" at bounding box center [540, 218] width 170 height 221
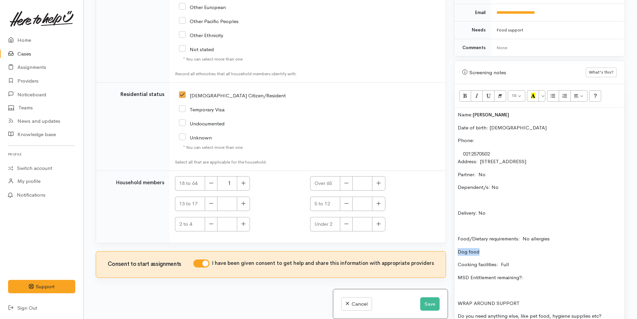
drag, startPoint x: 477, startPoint y: 256, endPoint x: 456, endPoint y: 257, distance: 21.1
click at [456, 257] on div "Name: Betty Ahomiro Date of birth: 8/8/1970 Phone:  0212570502 Address:  109A M…" at bounding box center [540, 225] width 170 height 234
click at [556, 96] on button "Unordered list (CTRL+SHIFT+NUM7)" at bounding box center [553, 95] width 12 height 11
click at [559, 280] on div "Name: Betty Ahomiro Date of birth: 8/8/1970 Phone:  0212570502 Address:  109A M…" at bounding box center [540, 225] width 170 height 234
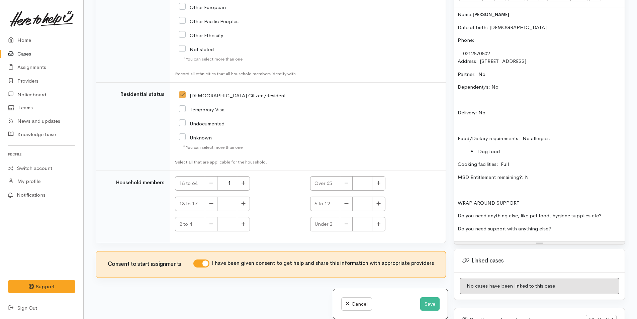
click at [608, 220] on p "Do you need anything else, like pet food, hygiene supplies etc?" at bounding box center [540, 216] width 164 height 8
click at [589, 233] on p "Do you need support with anything else?" at bounding box center [540, 229] width 164 height 8
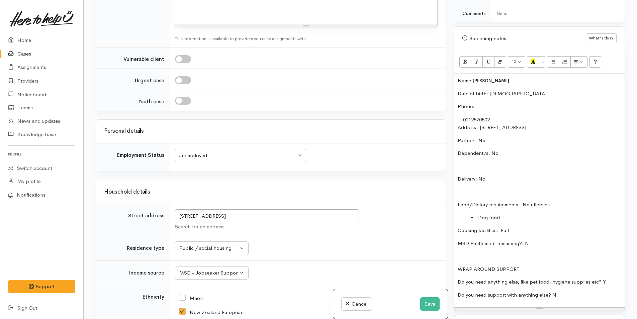
scroll to position [368, 0]
click at [457, 80] on div "Name: Betty Ahomiro Date of birth: 8/8/1970 Phone:  0212570502 Address:  109A M…" at bounding box center [540, 191] width 170 height 234
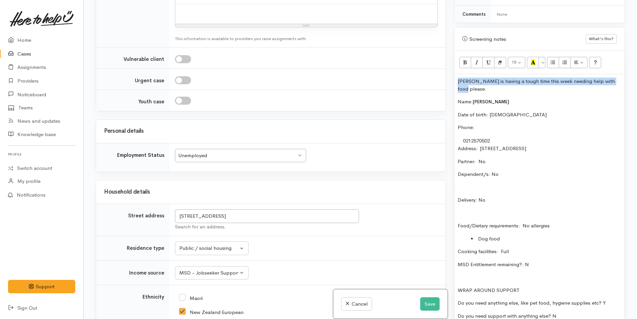
drag, startPoint x: 617, startPoint y: 81, endPoint x: 445, endPoint y: 82, distance: 172.4
click at [445, 82] on div "Related cases There are other cases potentially from the same person, address o…" at bounding box center [361, 159] width 538 height 319
copy p "Betty is having a tough time this week needing help with food please."
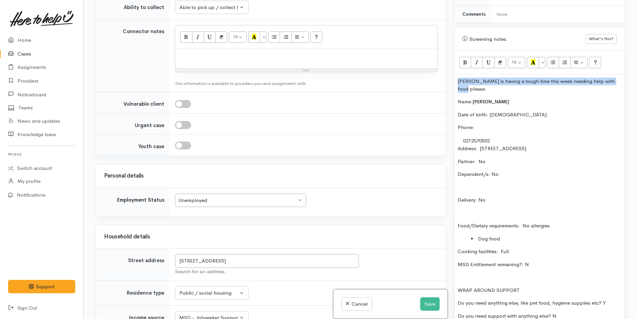
scroll to position [461, 0]
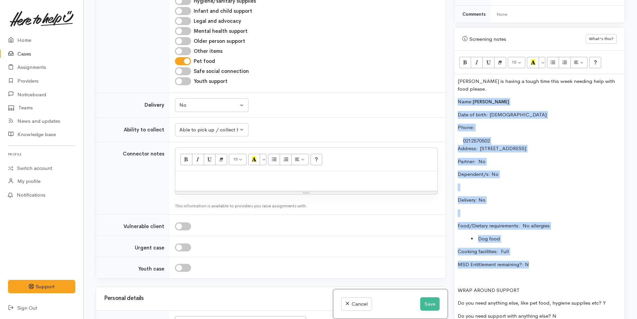
drag, startPoint x: 550, startPoint y: 266, endPoint x: 445, endPoint y: 90, distance: 204.7
click at [445, 90] on div "Related cases There are other cases potentially from the same person, address o…" at bounding box center [361, 159] width 538 height 319
copy div "Name: Betty Ahomiro Date of birth: 8/8/1970 Phone:  0212570502 Address:  109A M…"
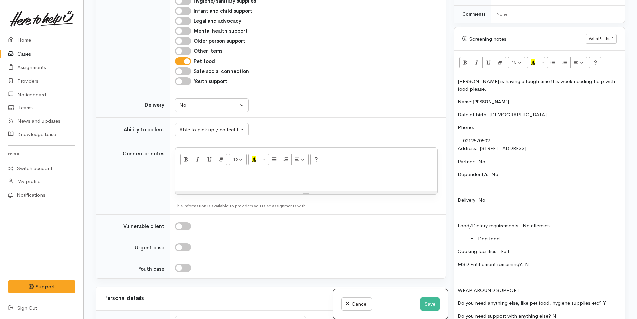
click at [229, 181] on p at bounding box center [306, 179] width 255 height 8
paste div
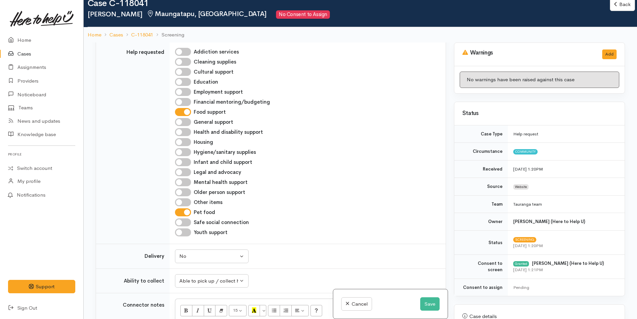
scroll to position [0, 0]
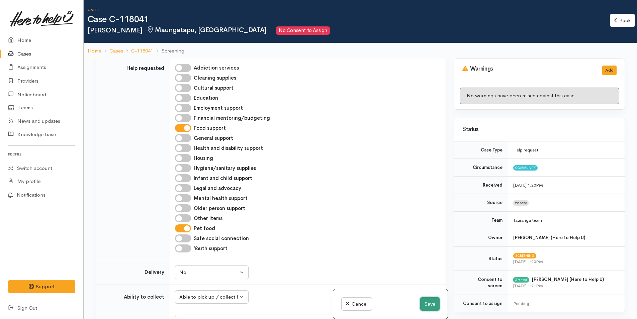
click at [420, 303] on button "Save" at bounding box center [429, 305] width 19 height 14
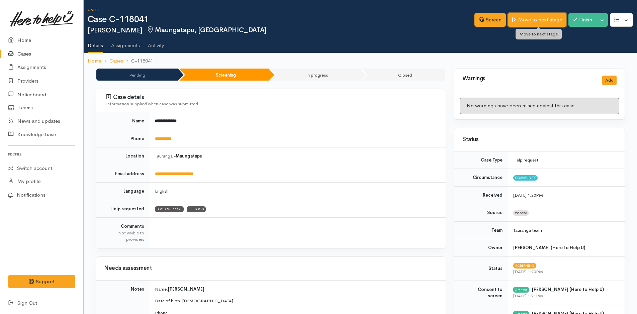
click at [528, 19] on link "Move to next stage" at bounding box center [537, 20] width 58 height 14
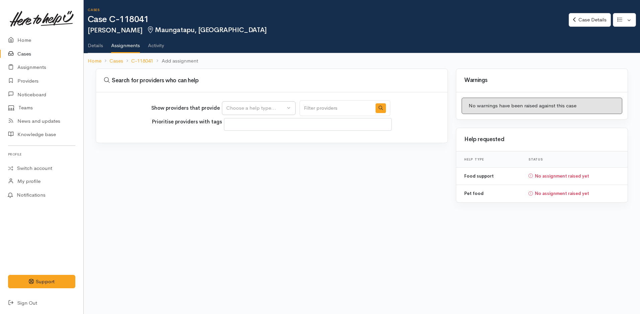
select select
click at [262, 110] on div "Choose a help type..." at bounding box center [255, 108] width 59 height 8
click at [260, 139] on span "Food support" at bounding box center [245, 141] width 31 height 8
select select "3"
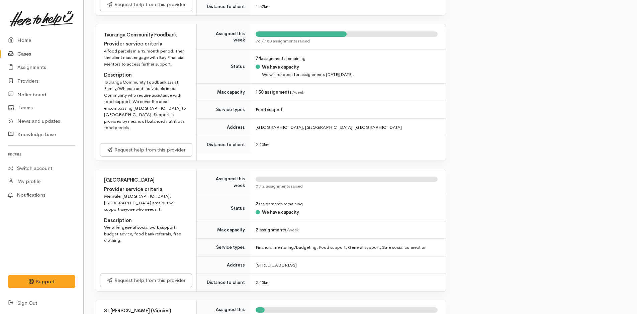
scroll to position [435, 0]
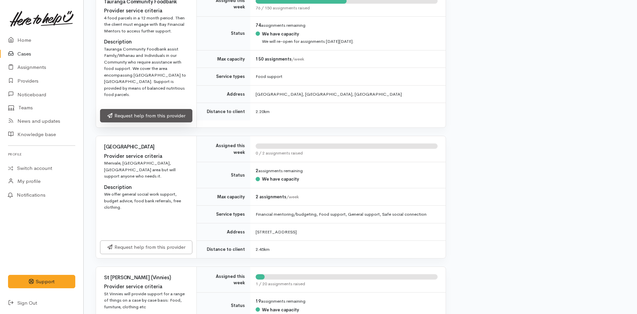
click at [167, 112] on link "Request help from this provider" at bounding box center [146, 116] width 92 height 14
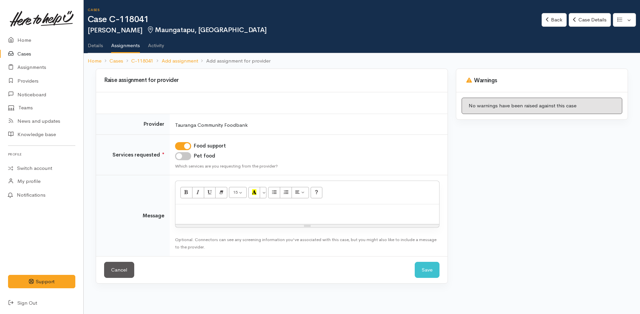
click at [189, 154] on input "Pet food" at bounding box center [183, 156] width 16 height 8
checkbox input "true"
click at [201, 215] on p at bounding box center [307, 212] width 257 height 8
paste div
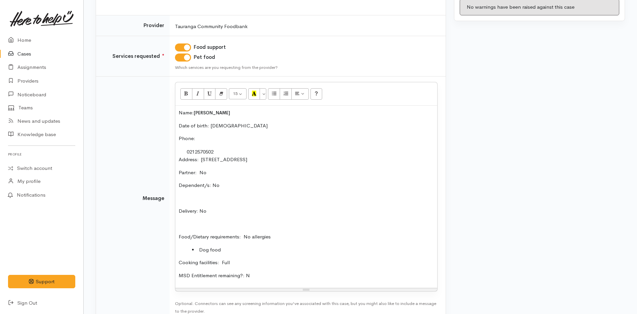
scroll to position [141, 0]
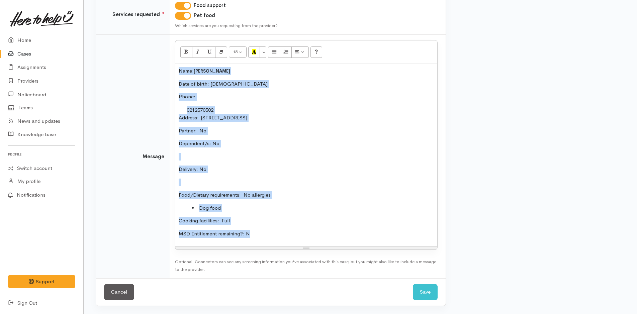
drag, startPoint x: 246, startPoint y: 230, endPoint x: 171, endPoint y: 68, distance: 178.4
click at [171, 68] on td "<p>Name:&nbsp;&nbsp;<span style="font-size: 13px; font-weight: 600;">[PERSON_NA…" at bounding box center [308, 157] width 276 height 244
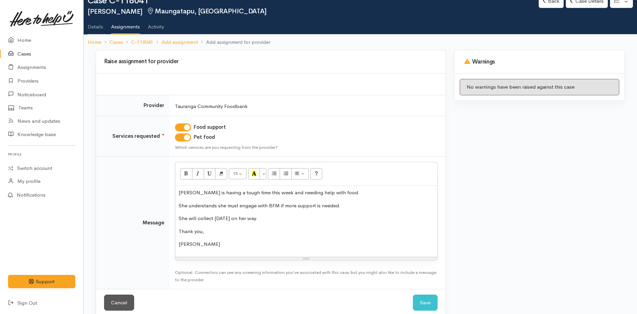
scroll to position [29, 0]
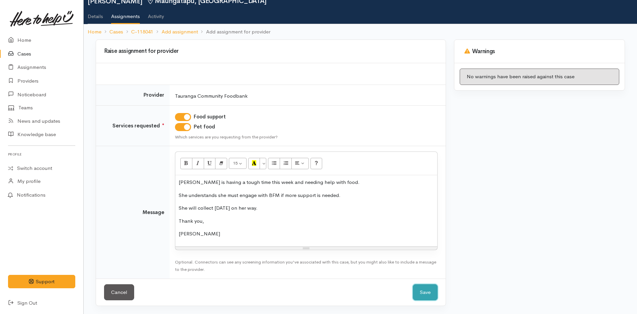
click at [429, 292] on button "Save" at bounding box center [425, 293] width 25 height 16
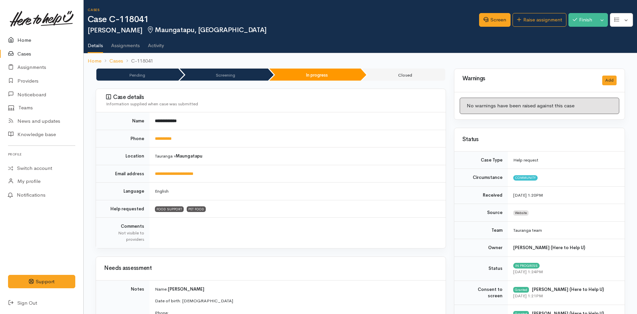
click at [26, 40] on link "Home" at bounding box center [41, 40] width 83 height 14
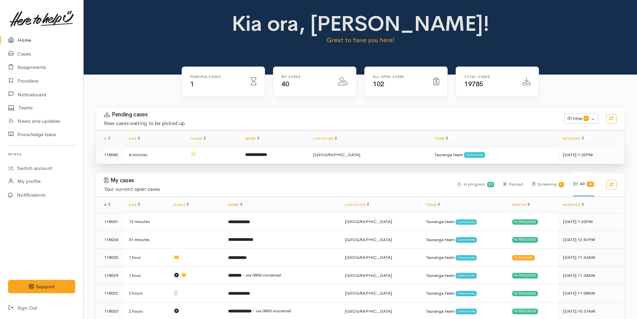
click at [267, 153] on b "**********" at bounding box center [256, 155] width 22 height 4
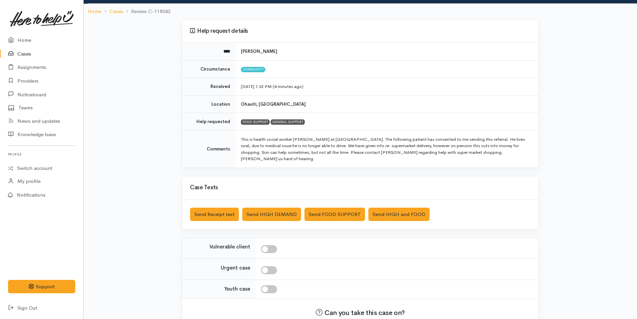
scroll to position [74, 0]
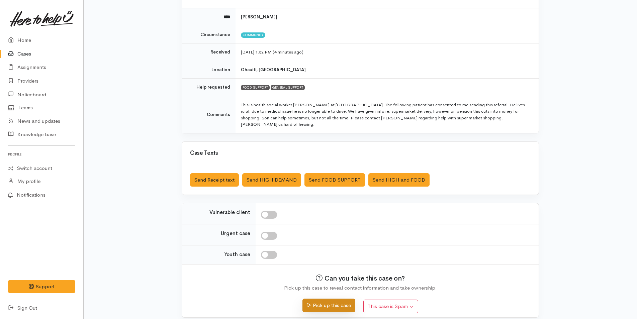
click at [340, 301] on button "Pick up this case" at bounding box center [329, 306] width 53 height 14
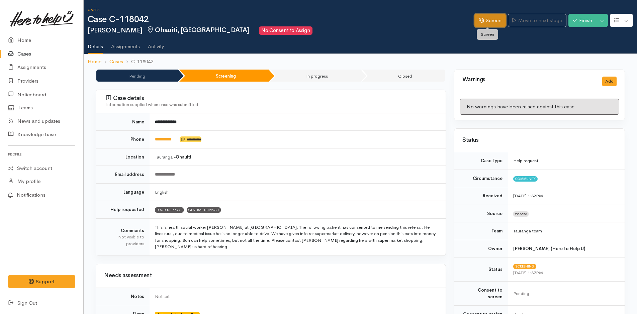
click at [491, 21] on link "Screen" at bounding box center [490, 21] width 31 height 14
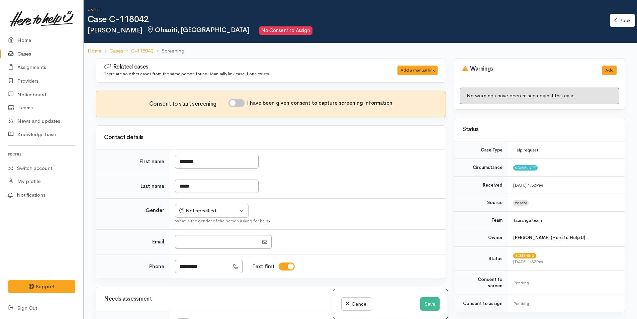
click at [240, 103] on input "I have been given consent to capture screening information" at bounding box center [237, 103] width 16 height 8
checkbox input "true"
click at [205, 211] on div "Not specified" at bounding box center [208, 211] width 59 height 8
click at [197, 235] on span "Male" at bounding box center [217, 237] width 57 height 8
select select "Male"
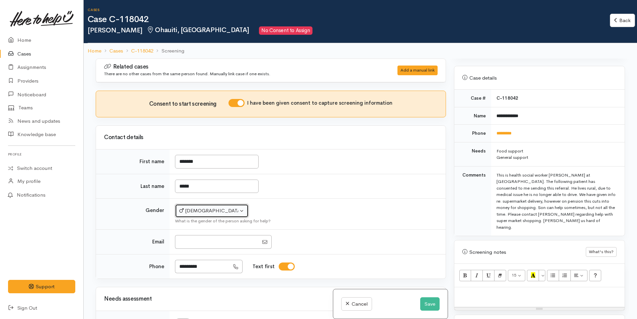
scroll to position [301, 0]
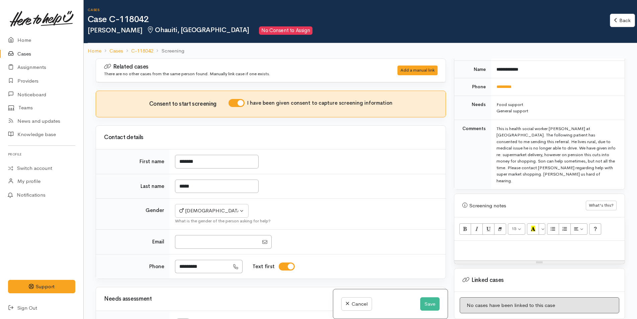
click at [530, 244] on p at bounding box center [540, 248] width 164 height 8
paste div
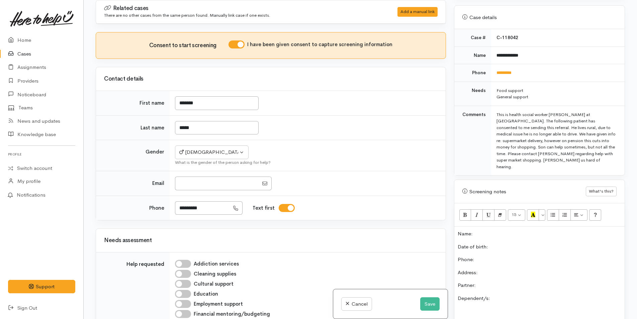
scroll to position [187, 0]
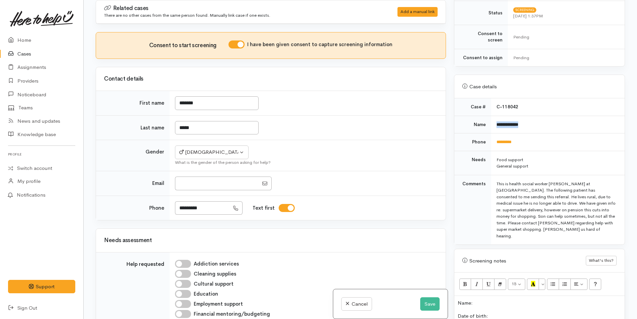
drag, startPoint x: 535, startPoint y: 116, endPoint x: 496, endPoint y: 124, distance: 39.9
click at [496, 124] on td "**********" at bounding box center [558, 125] width 134 height 18
copy b "**********"
drag, startPoint x: 524, startPoint y: 135, endPoint x: 492, endPoint y: 138, distance: 31.6
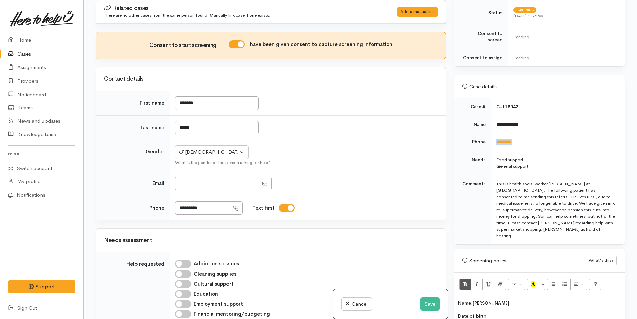
click at [492, 138] on td "*********" at bounding box center [558, 143] width 134 height 18
copy link "*********"
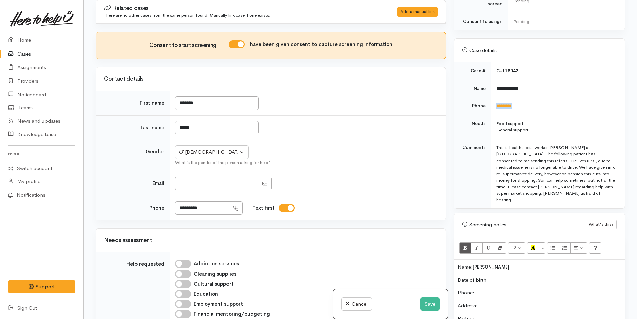
scroll to position [254, 0]
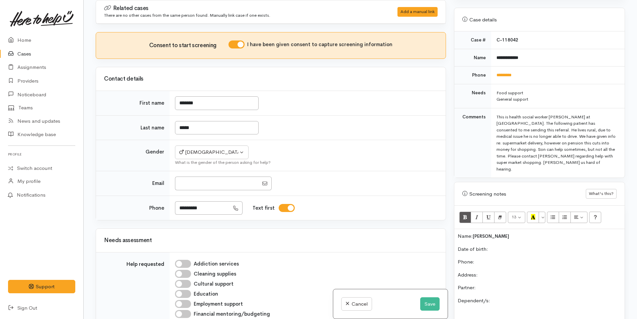
click at [487, 258] on p "Phone:" at bounding box center [540, 262] width 164 height 8
drag, startPoint x: 531, startPoint y: 69, endPoint x: 493, endPoint y: 72, distance: 38.3
click at [493, 72] on td "*********" at bounding box center [558, 76] width 134 height 18
copy link "*********"
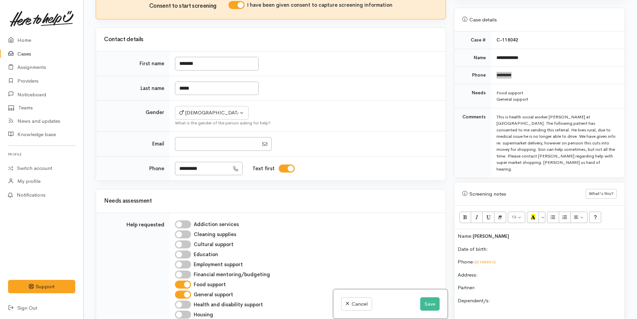
scroll to position [100, 0]
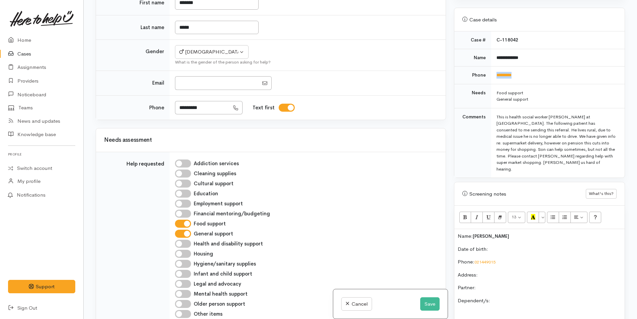
click at [185, 234] on input "General support" at bounding box center [183, 234] width 16 height 8
checkbox input "false"
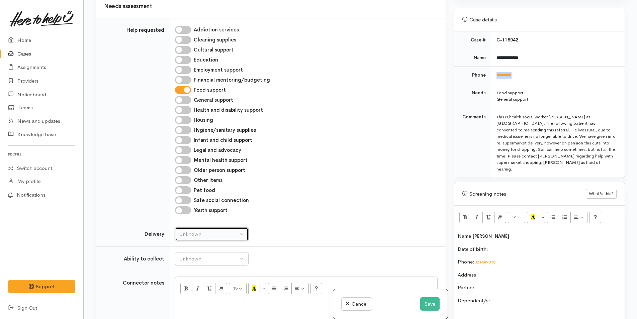
click at [202, 237] on div "Unknown" at bounding box center [208, 235] width 59 height 8
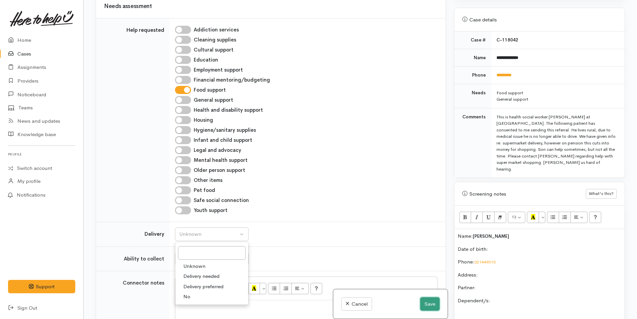
click at [429, 304] on button "Save" at bounding box center [429, 305] width 19 height 14
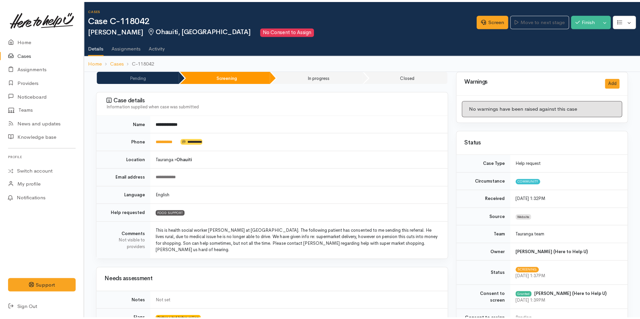
scroll to position [201, 0]
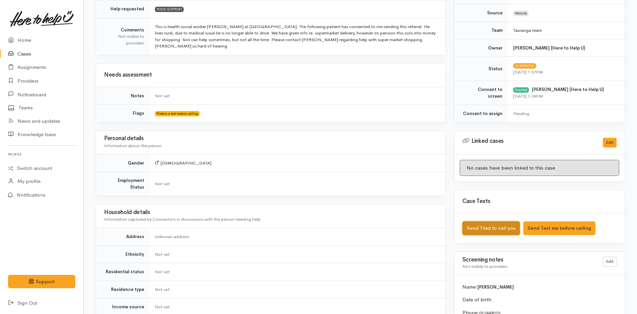
click at [488, 230] on button "Send Tried to call you" at bounding box center [492, 229] width 58 height 14
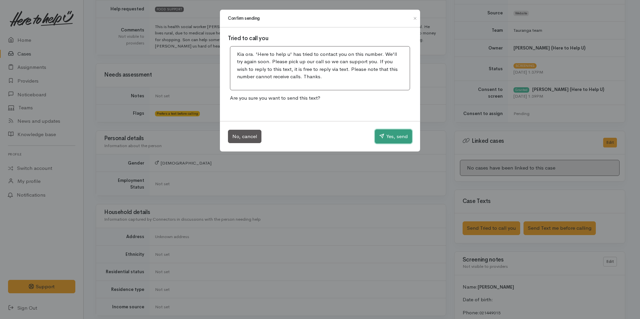
click at [400, 137] on button "Yes, send" at bounding box center [393, 137] width 37 height 14
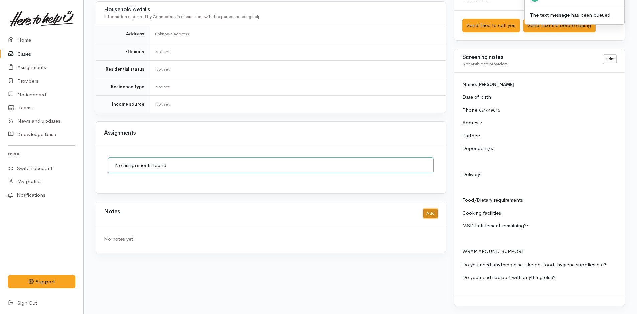
click at [429, 209] on button "Add" at bounding box center [431, 214] width 14 height 10
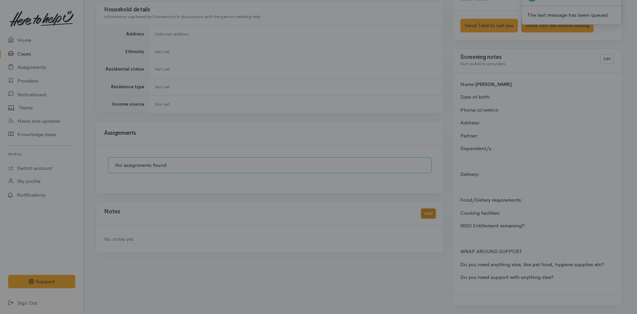
scroll to position [399, 0]
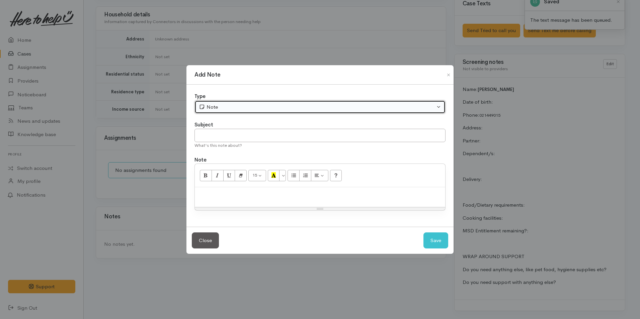
click at [272, 107] on div "Note" at bounding box center [317, 107] width 236 height 8
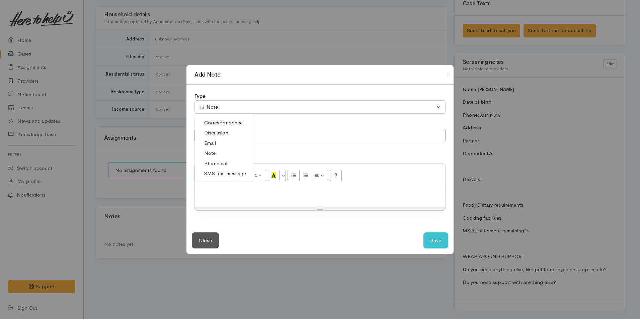
click at [227, 162] on span "Phone call" at bounding box center [216, 164] width 24 height 8
select select "3"
drag, startPoint x: 300, startPoint y: 200, endPoint x: 299, endPoint y: 195, distance: 5.9
click at [301, 200] on div at bounding box center [320, 197] width 250 height 20
click at [384, 195] on p at bounding box center [320, 195] width 244 height 8
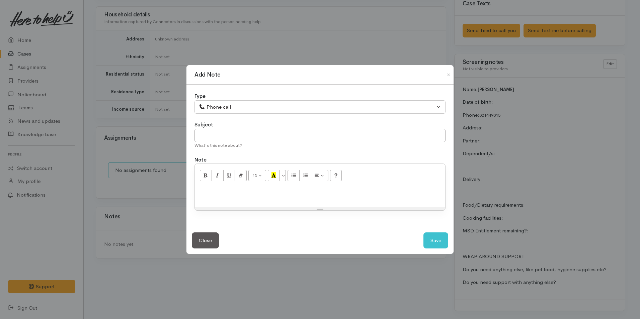
paste div
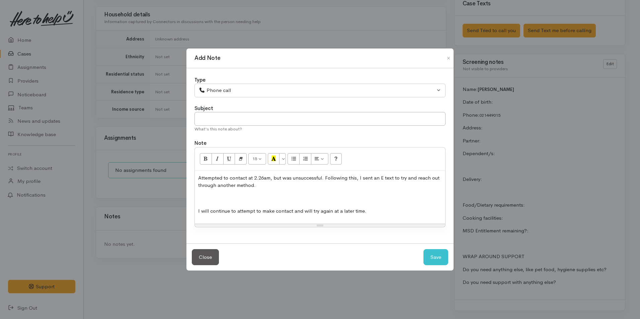
click at [263, 178] on p "Attempted to contact at 2.26am, but was unsuccessful. Following this, I sent an…" at bounding box center [320, 181] width 244 height 15
click at [269, 178] on p "Attempted to contact at 1.39pam, but was unsuccessful. Following this, I sent a…" at bounding box center [320, 181] width 244 height 15
click at [434, 258] on button "Save" at bounding box center [436, 257] width 25 height 16
select select "1"
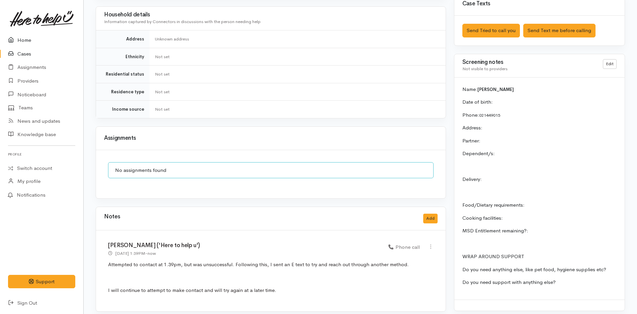
click at [27, 37] on link "Home" at bounding box center [41, 40] width 83 height 14
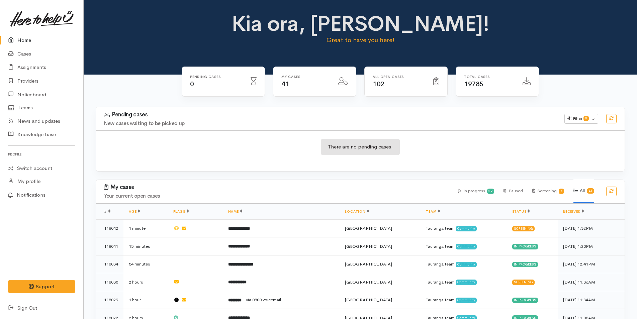
scroll to position [167, 0]
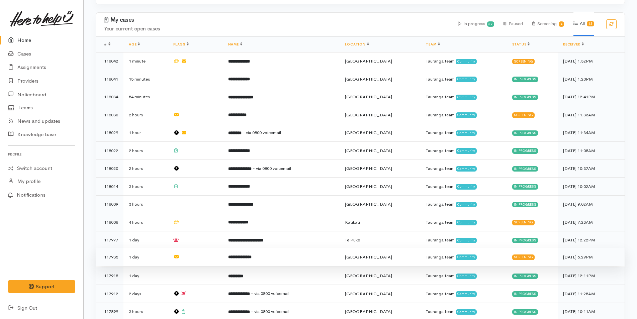
click at [252, 255] on b "**********" at bounding box center [239, 257] width 23 height 4
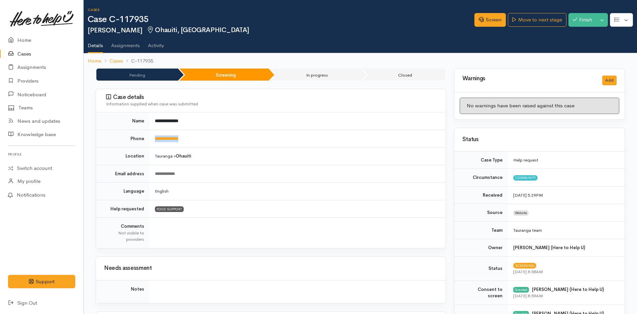
drag, startPoint x: 216, startPoint y: 136, endPoint x: 148, endPoint y: 141, distance: 68.5
click at [148, 141] on tr "**********" at bounding box center [271, 139] width 350 height 18
copy tr "**********"
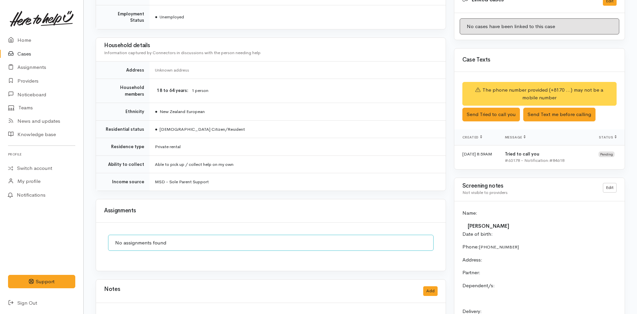
scroll to position [368, 0]
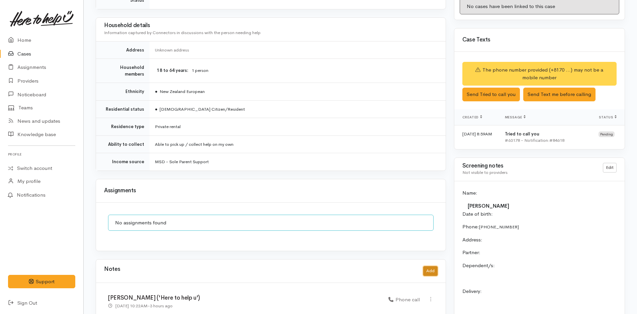
click at [430, 266] on button "Add" at bounding box center [431, 271] width 14 height 10
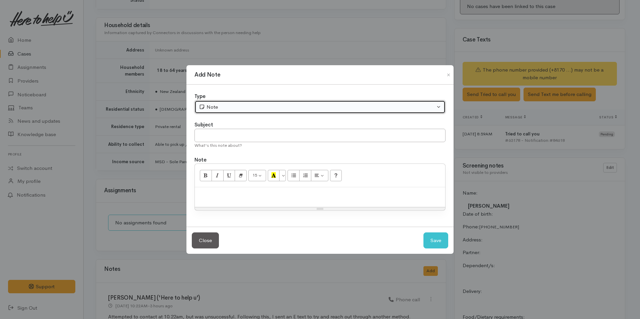
drag, startPoint x: 225, startPoint y: 107, endPoint x: 225, endPoint y: 112, distance: 5.4
click at [225, 108] on div "Note" at bounding box center [317, 107] width 236 height 8
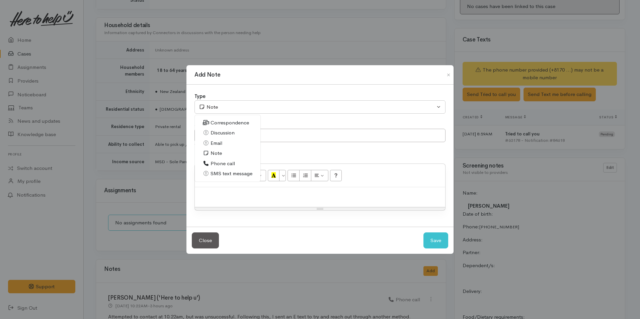
click at [222, 163] on span "Phone call" at bounding box center [223, 164] width 24 height 8
select select "3"
drag, startPoint x: 257, startPoint y: 198, endPoint x: 380, endPoint y: 285, distance: 150.4
click at [257, 198] on p at bounding box center [320, 195] width 244 height 8
click at [320, 195] on p at bounding box center [320, 195] width 244 height 8
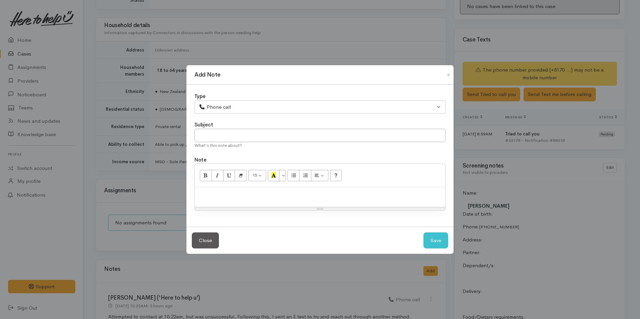
paste div
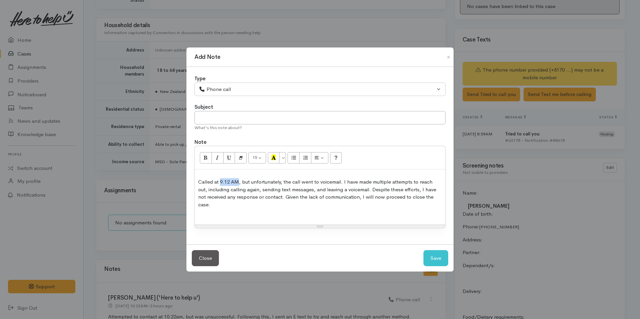
drag, startPoint x: 238, startPoint y: 186, endPoint x: 221, endPoint y: 185, distance: 17.1
click at [221, 185] on p "Called at 9.12 AM, but unfortunately, the call went to voicemail. I have made m…" at bounding box center [320, 193] width 244 height 30
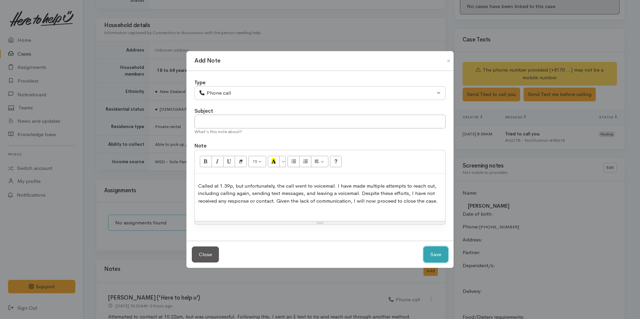
click at [439, 254] on button "Save" at bounding box center [436, 255] width 25 height 16
select select "1"
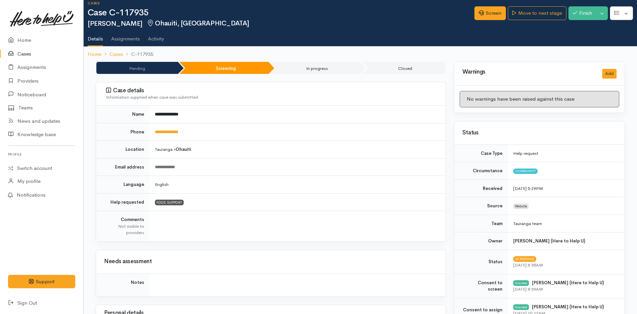
scroll to position [0, 0]
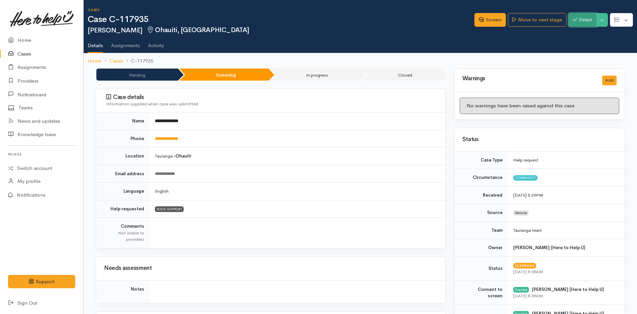
click at [579, 19] on button "Finish" at bounding box center [583, 20] width 28 height 14
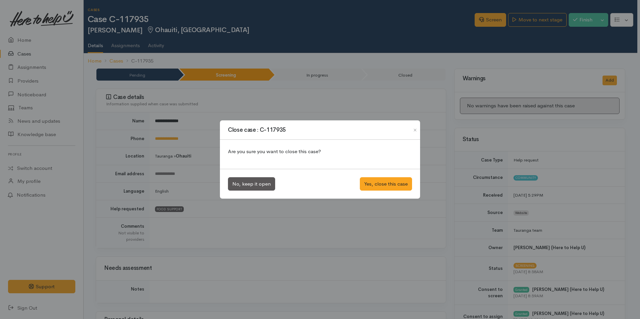
click at [382, 27] on div "Close case : C-117935 Are you sure you want to close this case? No, keep it ope…" at bounding box center [320, 159] width 640 height 319
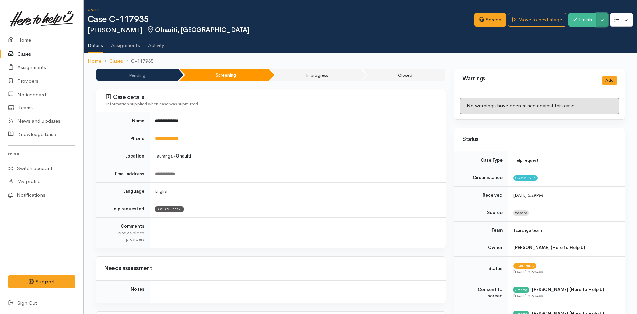
click at [604, 20] on button "Toggle Dropdown" at bounding box center [603, 20] width 12 height 14
click at [575, 47] on link "Cancel" at bounding box center [581, 46] width 53 height 10
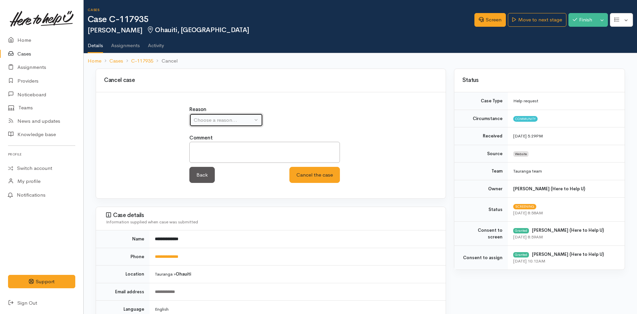
click at [219, 118] on div "Choose a reason..." at bounding box center [223, 121] width 59 height 8
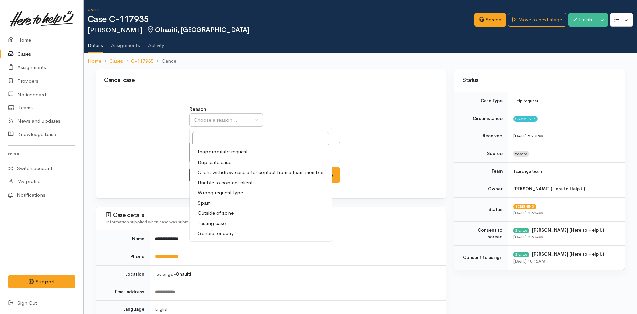
click at [226, 182] on span "Unable to contact client" at bounding box center [225, 183] width 55 height 8
select select "4"
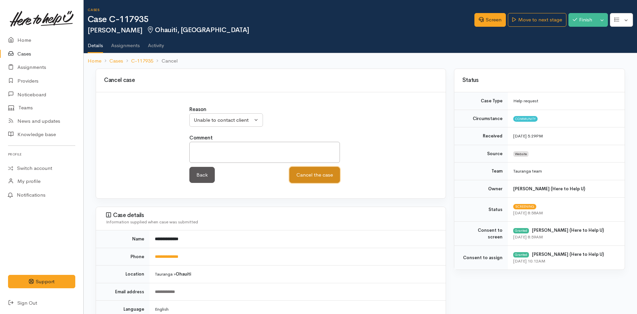
click at [321, 178] on button "Cancel the case" at bounding box center [315, 175] width 51 height 16
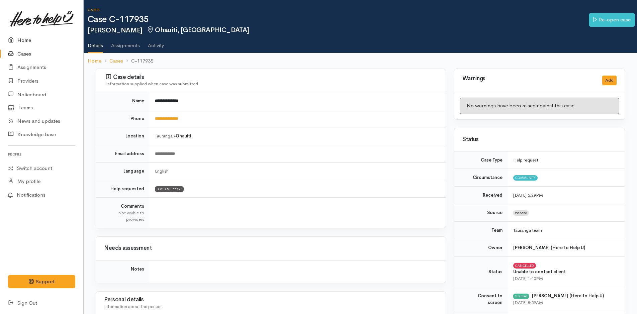
click at [26, 40] on link "Home" at bounding box center [41, 40] width 83 height 14
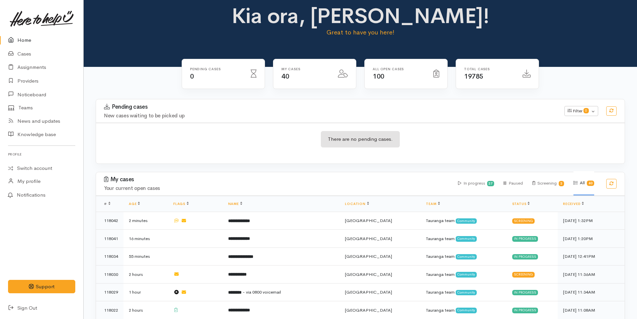
scroll to position [134, 0]
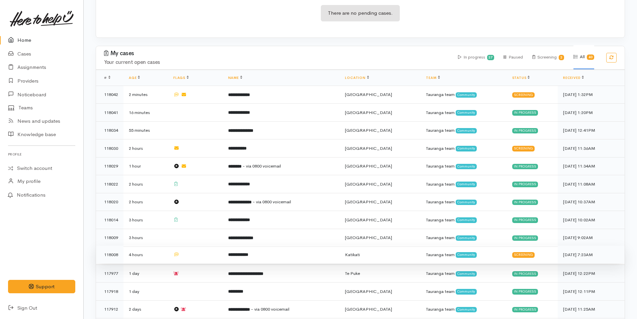
click at [248, 253] on b "**********" at bounding box center [238, 255] width 20 height 4
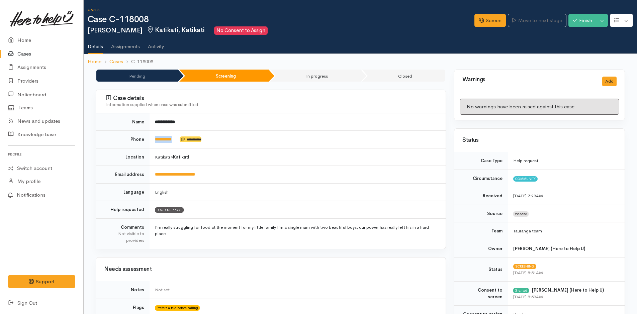
drag, startPoint x: 181, startPoint y: 138, endPoint x: 150, endPoint y: 141, distance: 31.3
click at [150, 141] on td "**********" at bounding box center [298, 140] width 296 height 18
copy td "*********"
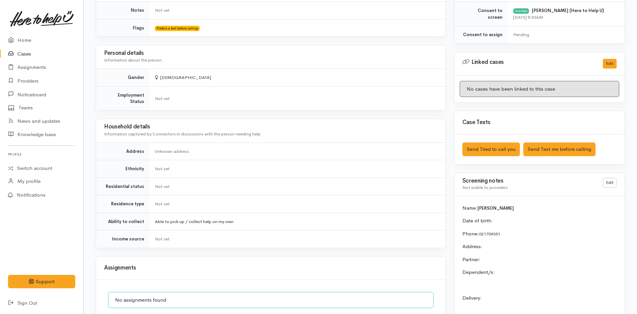
scroll to position [368, 0]
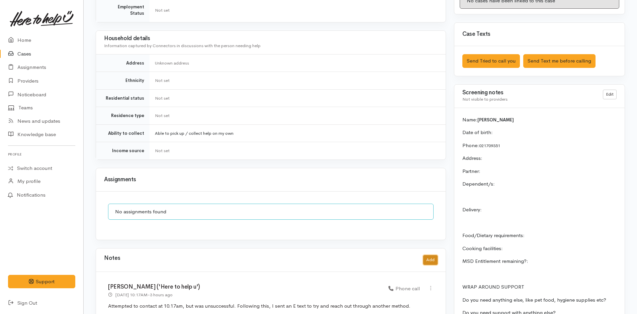
click at [430, 255] on button "Add" at bounding box center [431, 260] width 14 height 10
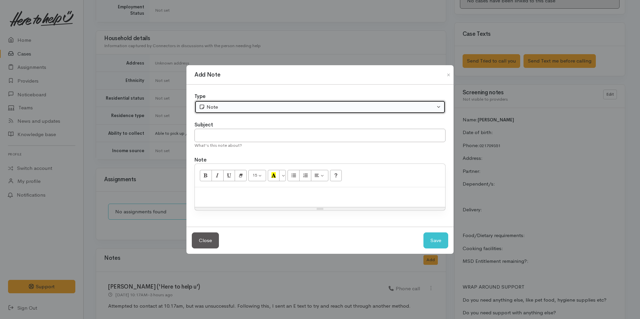
drag, startPoint x: 227, startPoint y: 107, endPoint x: 227, endPoint y: 114, distance: 6.7
click at [227, 108] on div "Note" at bounding box center [317, 107] width 236 height 8
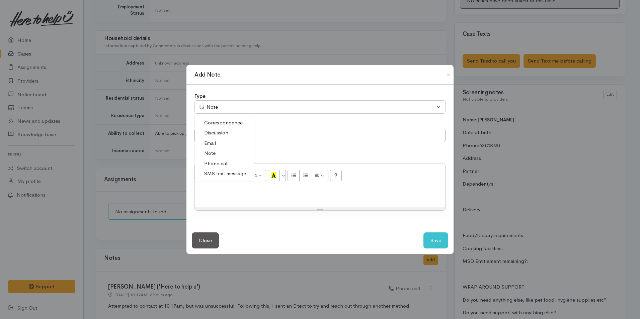
click at [220, 164] on span "Phone call" at bounding box center [216, 164] width 24 height 8
select select "3"
click at [238, 193] on p at bounding box center [320, 195] width 244 height 8
click at [336, 191] on p at bounding box center [320, 195] width 244 height 8
paste div
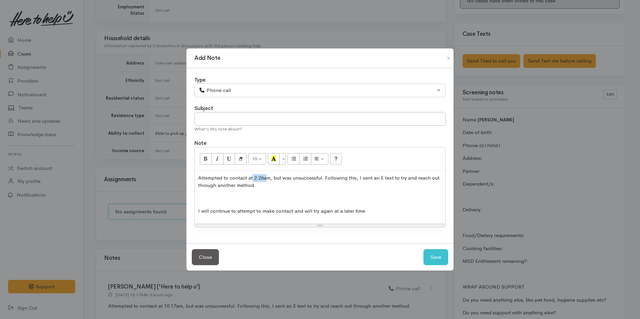
drag, startPoint x: 266, startPoint y: 180, endPoint x: 252, endPoint y: 179, distance: 14.1
click at [252, 179] on p "Attempted to contact at 2.26am, but was unsuccessful. Following this, I sent an…" at bounding box center [320, 181] width 244 height 15
click at [252, 177] on p "Attempted to contact at1.40pm, but was unsuccessful. Following this, I sent an …" at bounding box center [320, 181] width 244 height 15
click at [436, 259] on button "Save" at bounding box center [436, 257] width 25 height 16
select select "1"
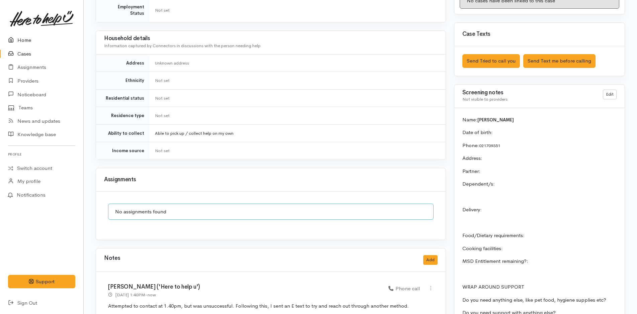
click at [24, 39] on link "Home" at bounding box center [41, 40] width 83 height 14
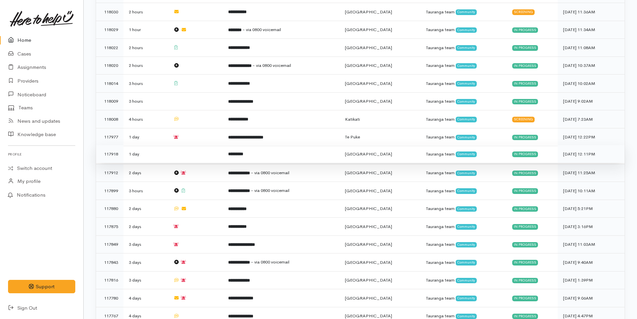
scroll to position [167, 0]
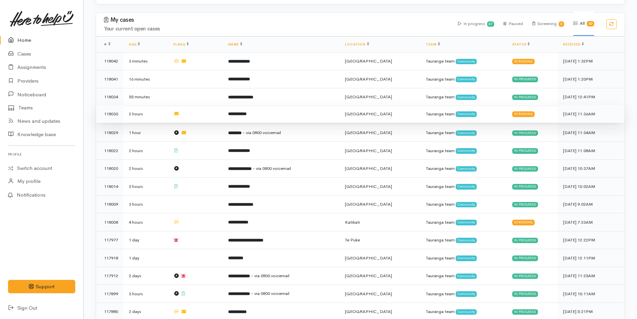
click at [246, 113] on b "**********" at bounding box center [237, 114] width 18 height 4
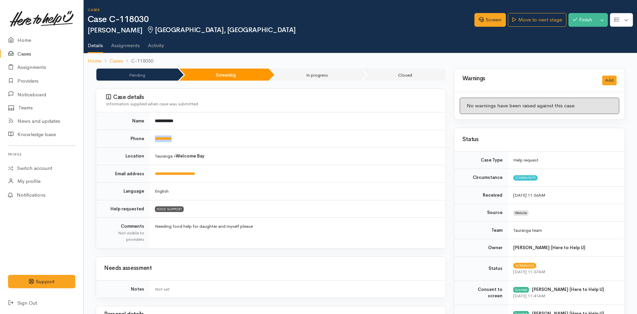
drag, startPoint x: 195, startPoint y: 142, endPoint x: 154, endPoint y: 140, distance: 40.9
click at [154, 140] on td "**********" at bounding box center [298, 139] width 296 height 18
copy link "**********"
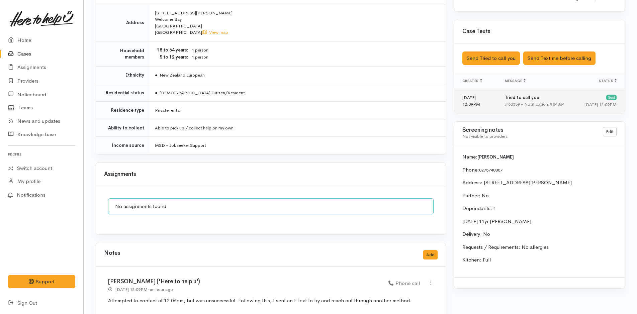
scroll to position [436, 0]
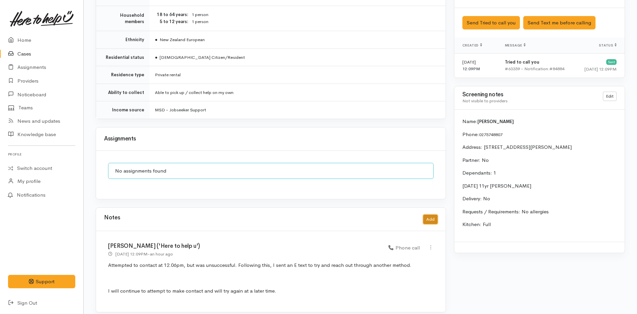
click at [429, 215] on button "Add" at bounding box center [431, 220] width 14 height 10
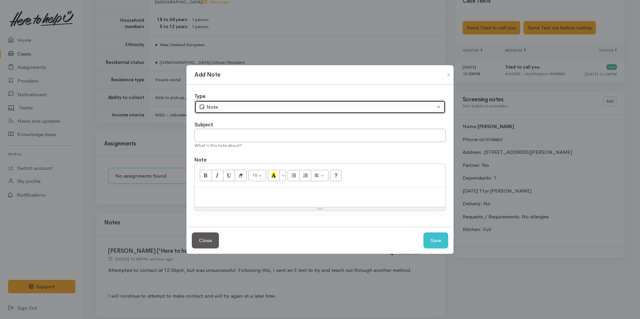
click at [223, 107] on div "Note" at bounding box center [317, 107] width 236 height 8
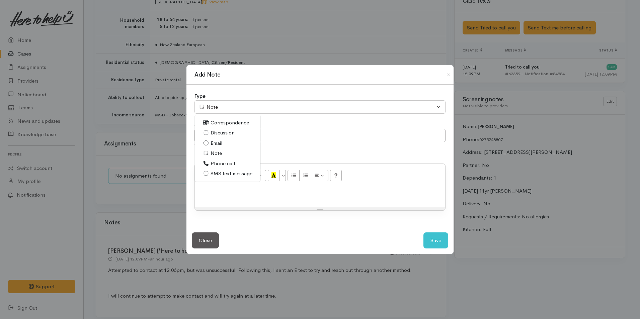
drag, startPoint x: 220, startPoint y: 161, endPoint x: 225, endPoint y: 166, distance: 7.4
click at [220, 161] on span "Phone call" at bounding box center [223, 164] width 24 height 8
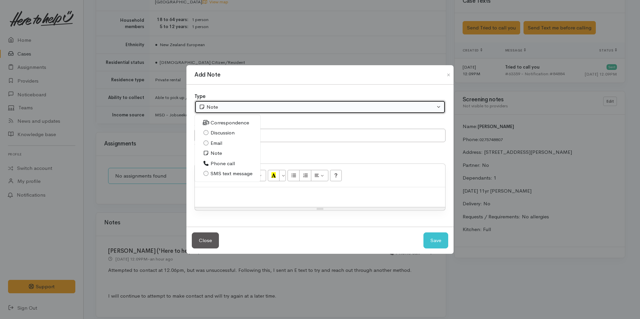
select select "3"
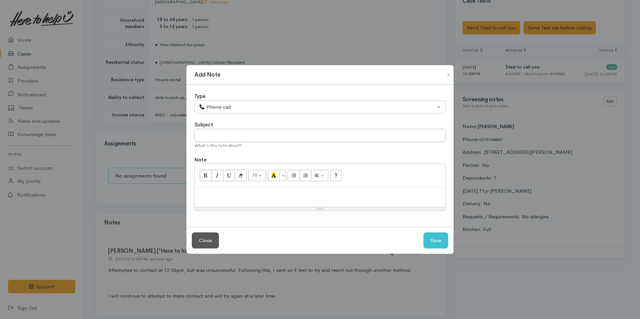
click at [264, 204] on div at bounding box center [320, 197] width 250 height 20
click at [208, 203] on div at bounding box center [320, 197] width 250 height 20
paste div
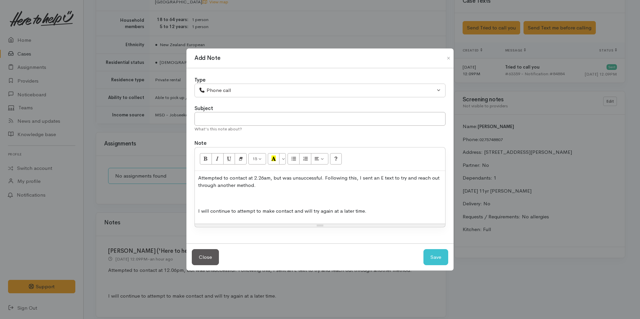
click at [265, 178] on p "Attempted to contact at 2.26am, but was unsuccessful. Following this, I sent an…" at bounding box center [320, 181] width 244 height 15
click at [263, 179] on p "Attempted to contact at 2.26pm, but was unsuccessful. Following this, I sent an…" at bounding box center [320, 181] width 244 height 15
click at [437, 254] on button "Save" at bounding box center [436, 257] width 25 height 16
select select "1"
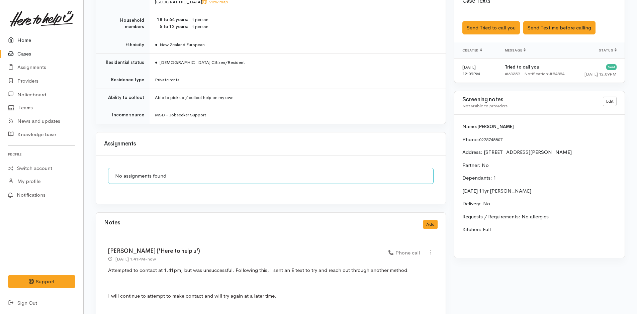
click at [26, 43] on link "Home" at bounding box center [41, 40] width 83 height 14
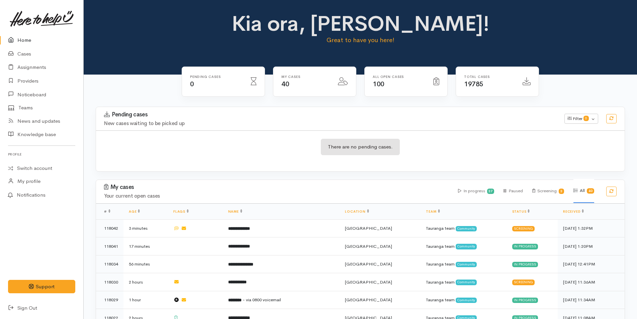
click at [27, 38] on link "Home" at bounding box center [41, 40] width 83 height 14
click at [17, 52] on icon at bounding box center [12, 54] width 9 height 8
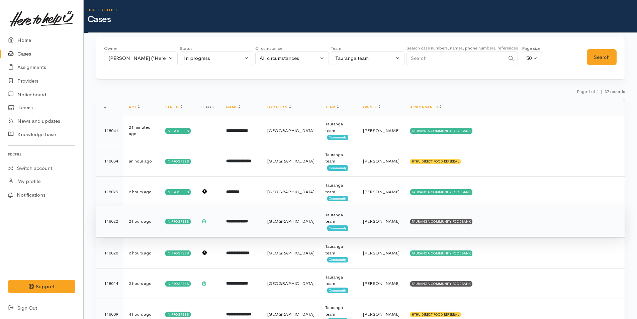
click at [458, 219] on td "TAURANGA COMMUNITY FOODBANK" at bounding box center [515, 221] width 220 height 31
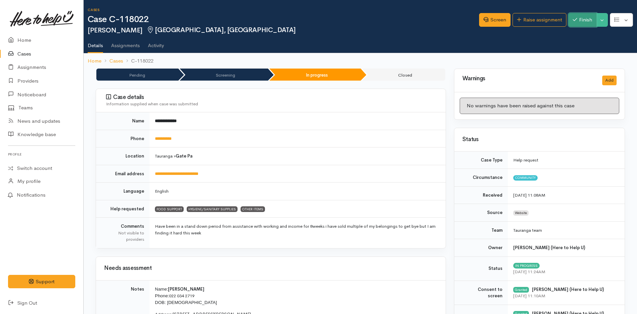
click at [589, 18] on button "Finish" at bounding box center [583, 20] width 28 height 14
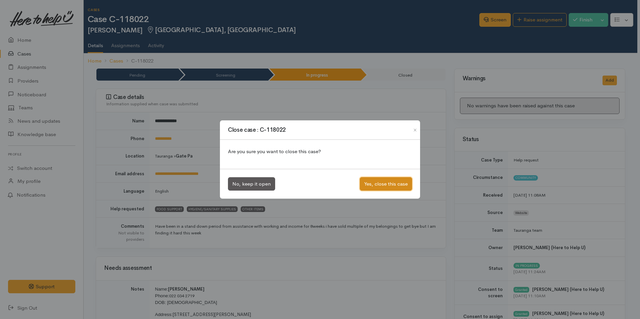
click at [375, 182] on button "Yes, close this case" at bounding box center [386, 184] width 52 height 14
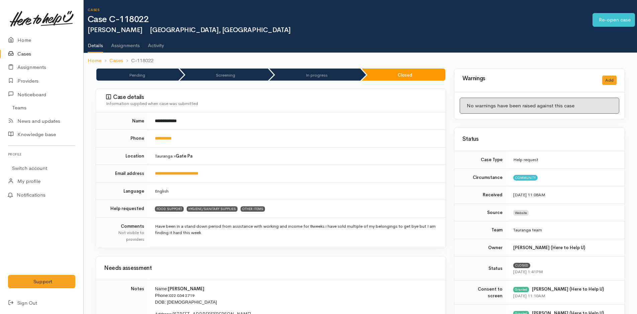
click at [24, 55] on link "Cases" at bounding box center [41, 54] width 83 height 14
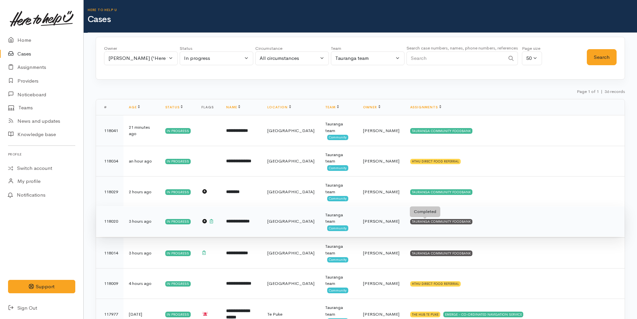
click at [443, 222] on div "TAURANGA COMMUNITY FOODBANK" at bounding box center [441, 221] width 62 height 5
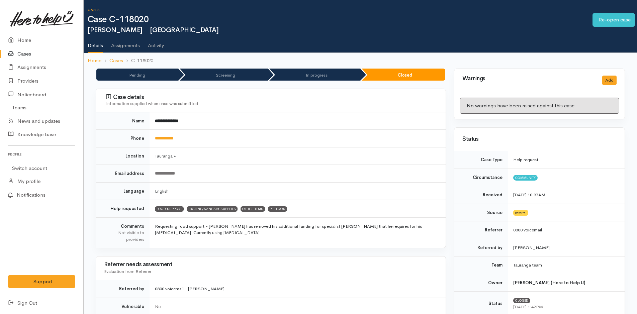
click at [21, 49] on link "Cases" at bounding box center [41, 54] width 83 height 14
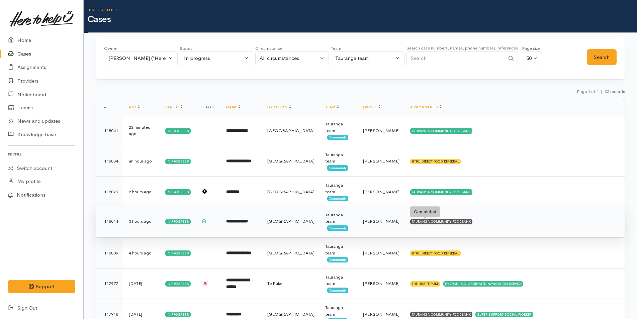
click at [430, 220] on div "TAURANGA COMMUNITY FOODBANK" at bounding box center [441, 221] width 62 height 5
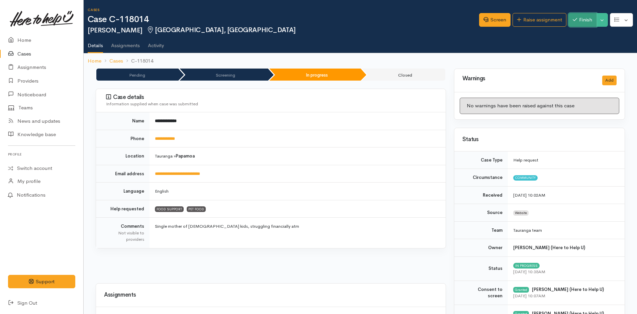
click at [587, 20] on button "Finish" at bounding box center [583, 20] width 28 height 14
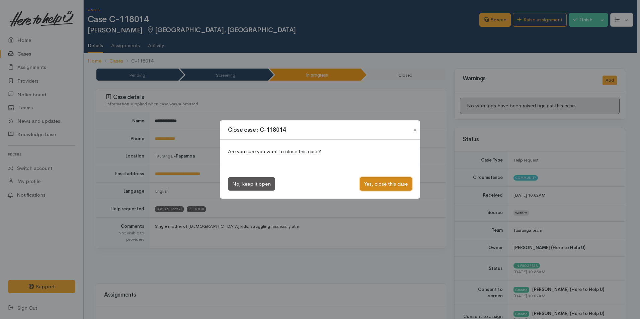
click at [390, 181] on button "Yes, close this case" at bounding box center [386, 184] width 52 height 14
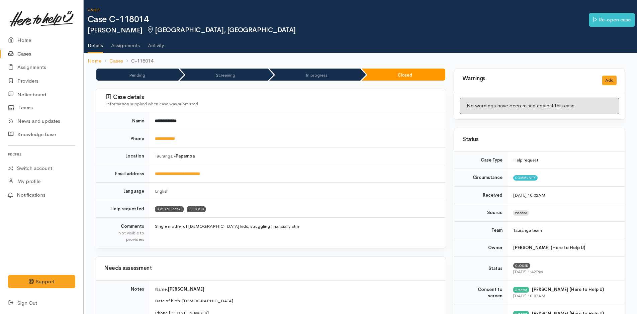
click at [24, 52] on link "Cases" at bounding box center [41, 54] width 83 height 14
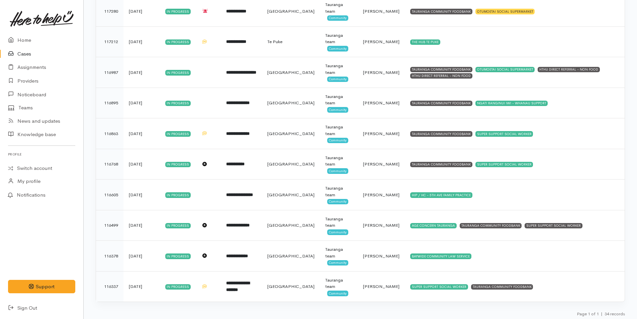
scroll to position [857, 0]
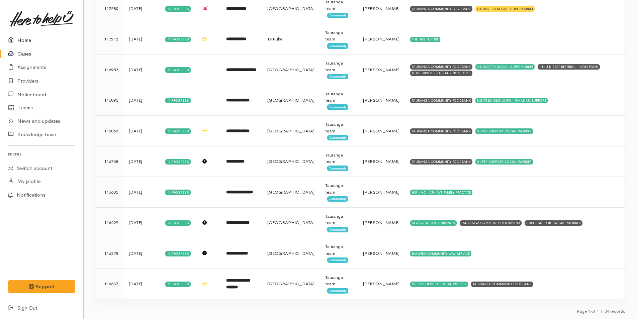
click at [25, 37] on link "Home" at bounding box center [41, 40] width 83 height 14
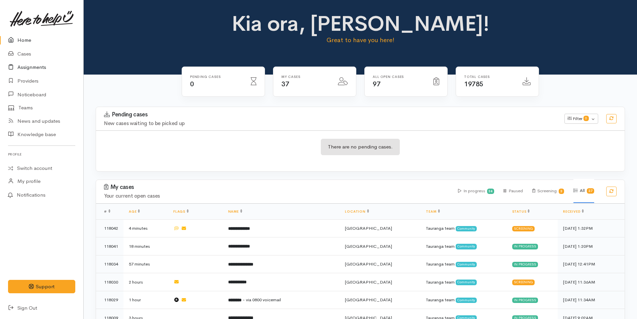
click at [27, 66] on link "Assignments" at bounding box center [41, 68] width 83 height 14
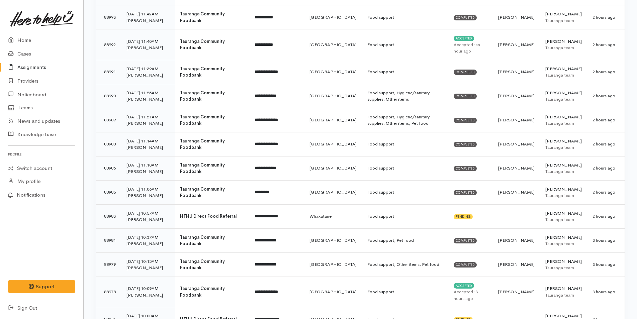
scroll to position [402, 0]
click at [25, 39] on link "Home" at bounding box center [41, 40] width 83 height 14
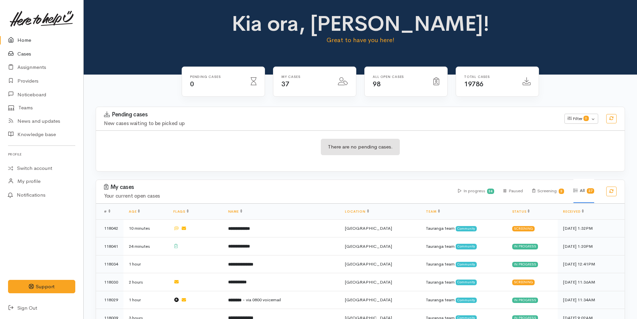
click at [26, 56] on link "Cases" at bounding box center [41, 54] width 83 height 14
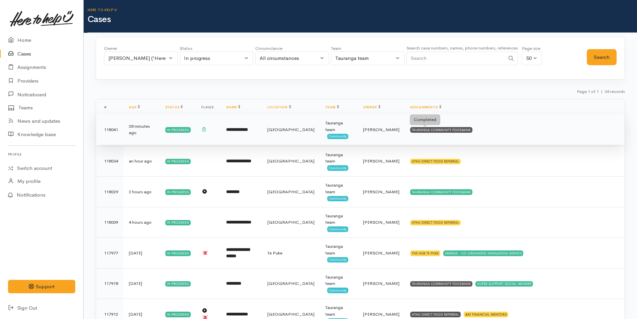
click at [447, 128] on div "TAURANGA COMMUNITY FOODBANK" at bounding box center [441, 129] width 62 height 5
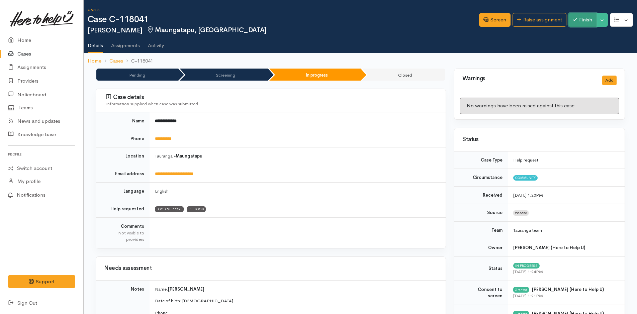
click at [585, 19] on button "Finish" at bounding box center [583, 20] width 28 height 14
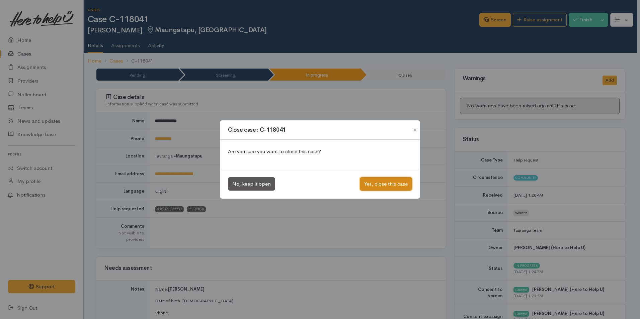
click at [396, 184] on button "Yes, close this case" at bounding box center [386, 184] width 52 height 14
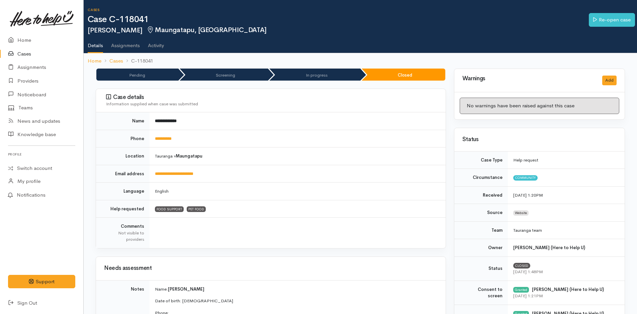
click at [24, 52] on link "Cases" at bounding box center [41, 54] width 83 height 14
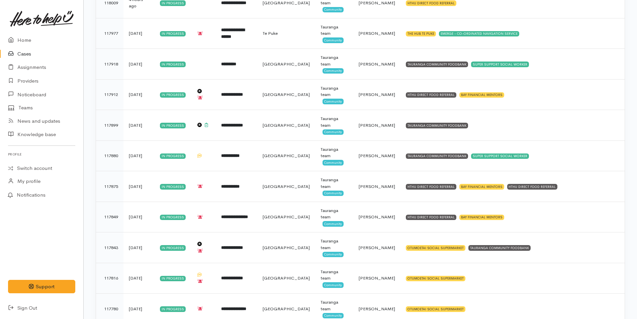
scroll to position [201, 0]
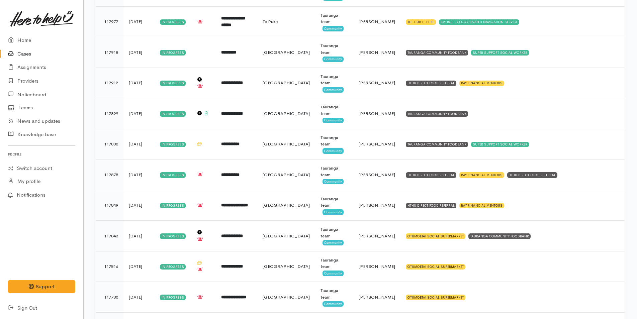
click at [437, 110] on td "TAURANGA COMMUNITY FOODBANK" at bounding box center [513, 113] width 224 height 31
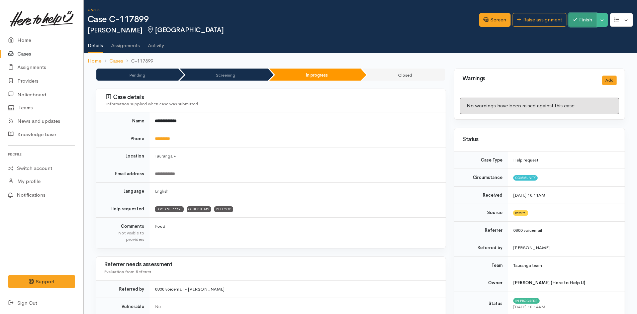
click at [581, 21] on button "Finish" at bounding box center [583, 20] width 28 height 14
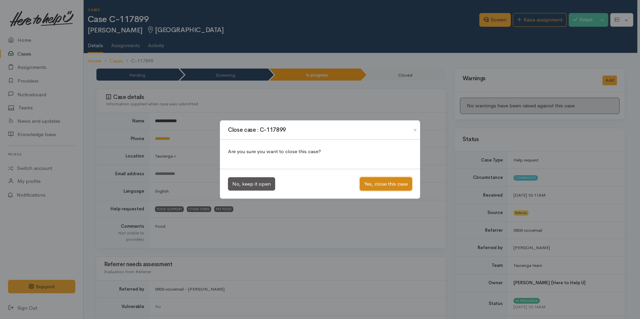
click at [372, 184] on button "Yes, close this case" at bounding box center [386, 184] width 52 height 14
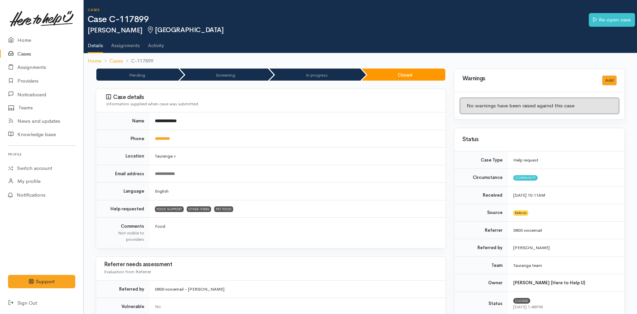
click at [32, 54] on link "Cases" at bounding box center [41, 54] width 83 height 14
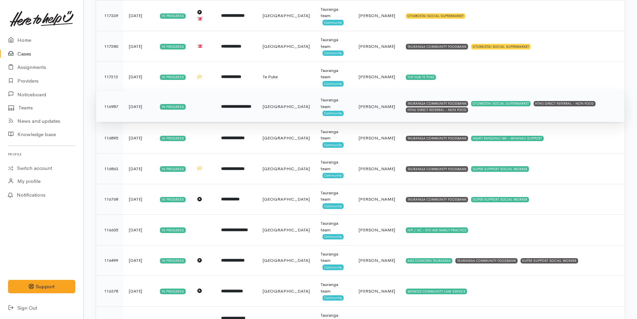
scroll to position [796, 0]
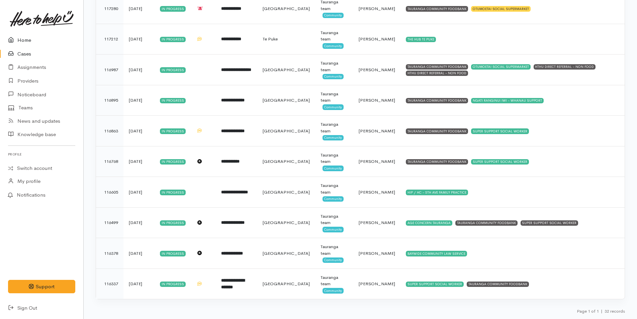
click at [29, 39] on link "Home" at bounding box center [41, 40] width 83 height 14
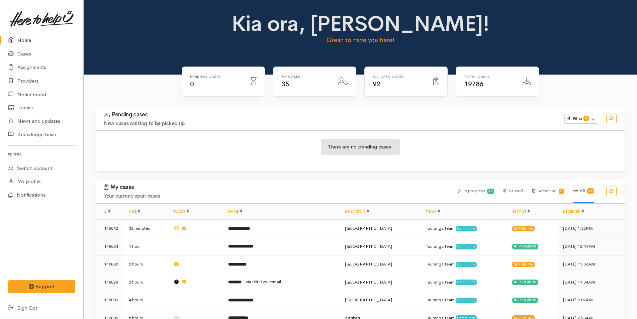
click at [484, 28] on h1 "Kia ora, [PERSON_NAME]!" at bounding box center [360, 23] width 261 height 23
